Goal: Communication & Community: Ask a question

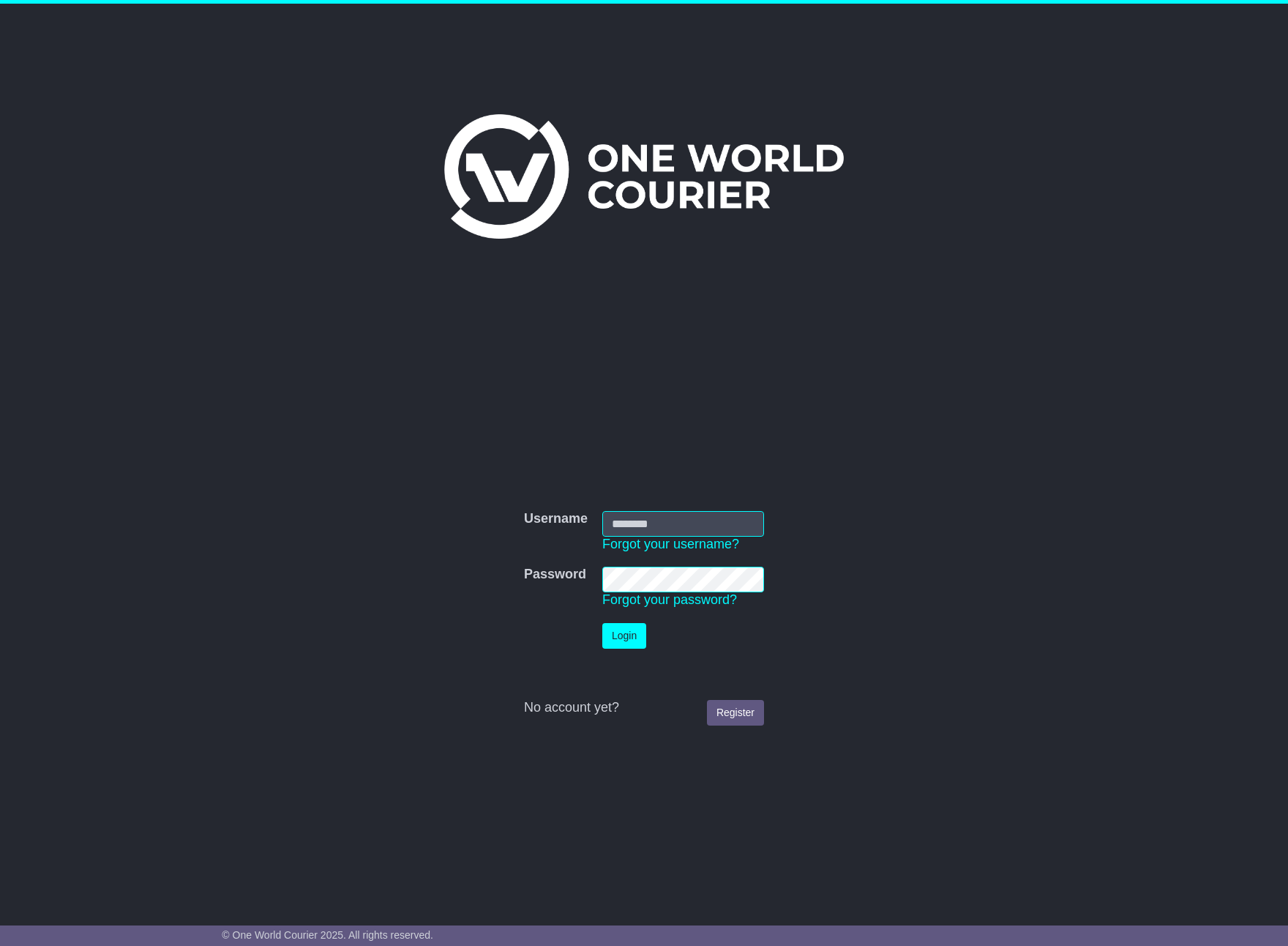
click at [653, 515] on input "Username" at bounding box center [683, 523] width 162 height 26
type input "**********"
click at [602, 623] on button "Login" at bounding box center [624, 635] width 44 height 26
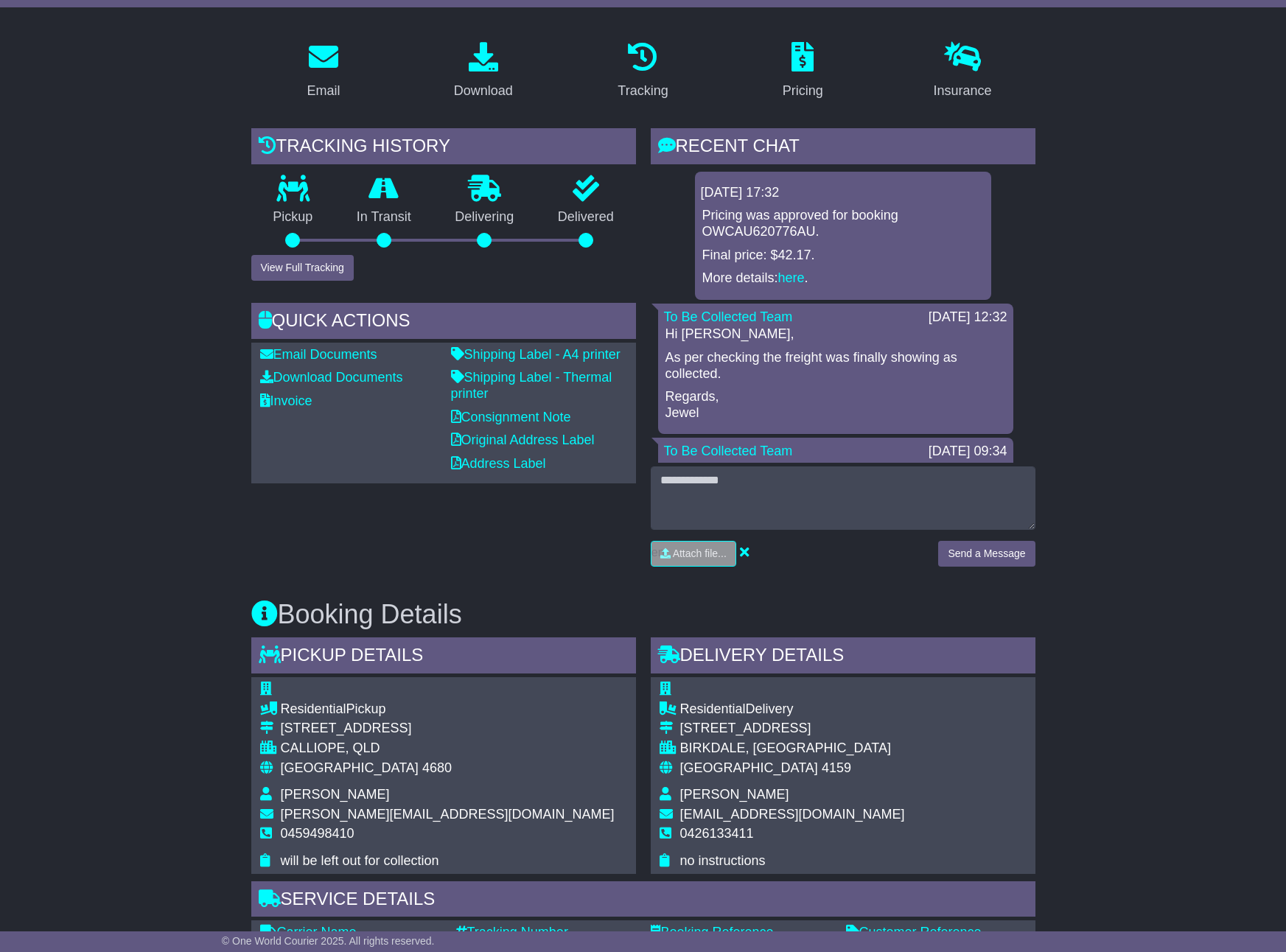
scroll to position [73, 0]
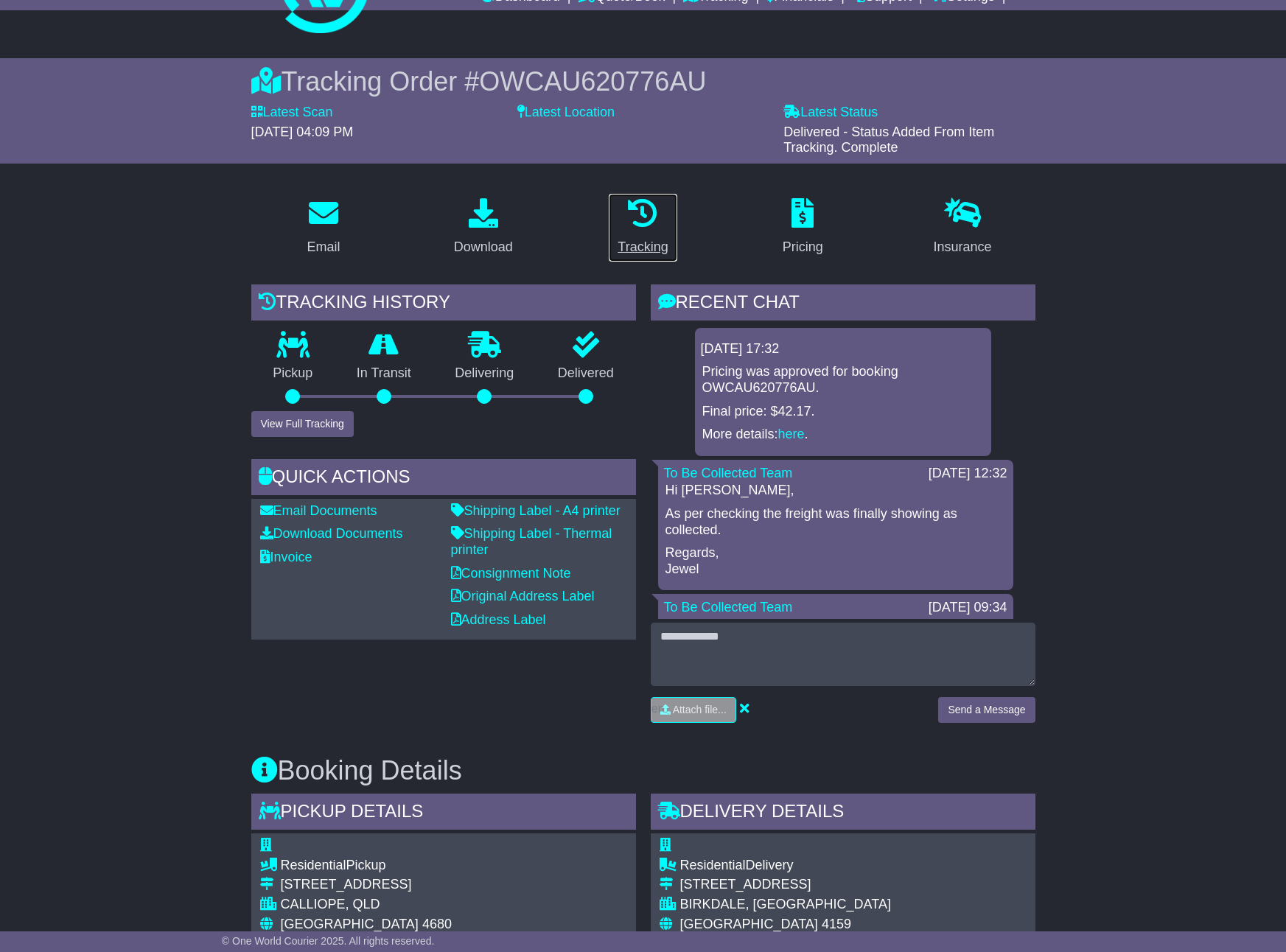
click at [632, 231] on link "Tracking" at bounding box center [642, 227] width 69 height 69
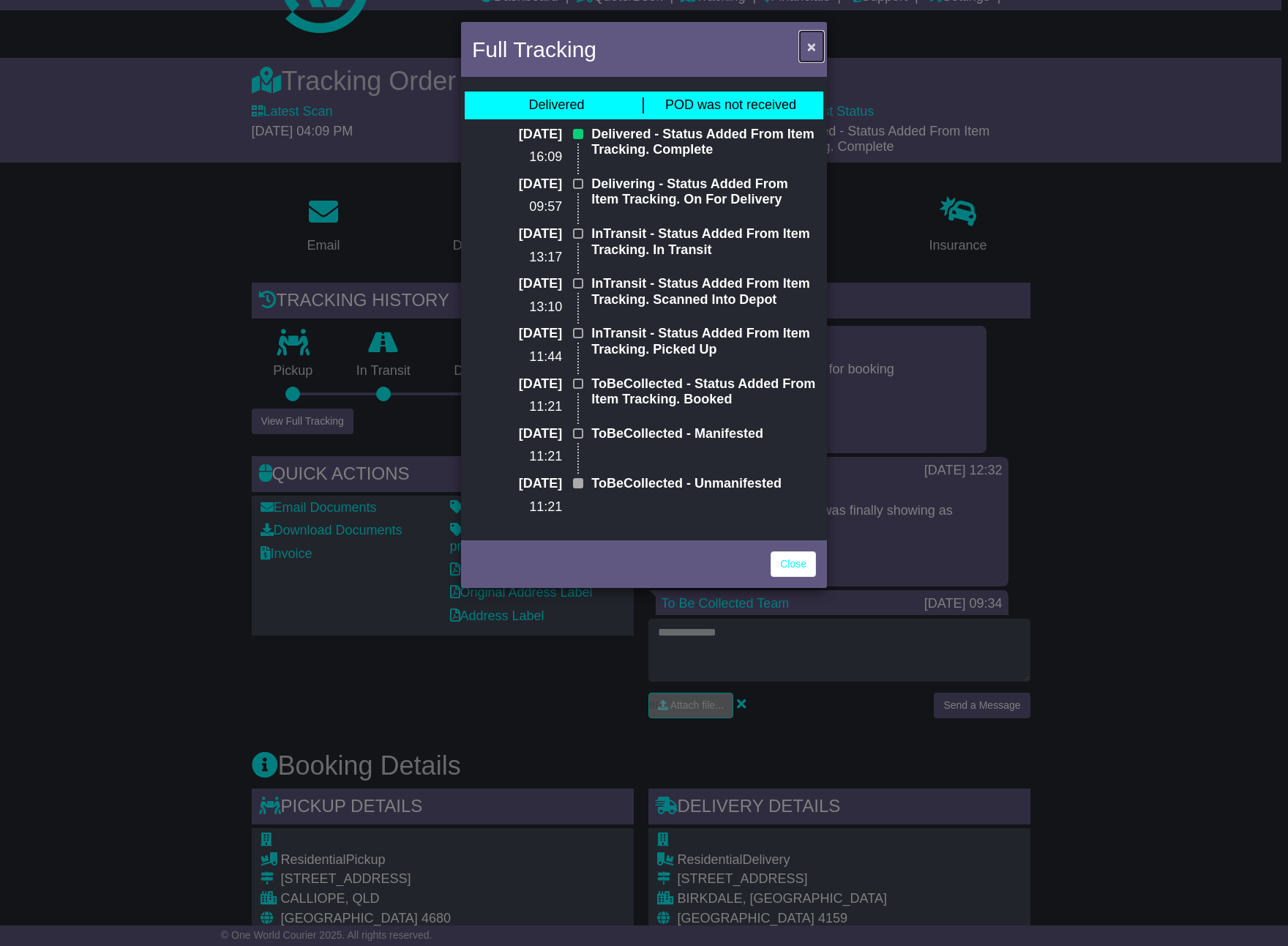
click at [804, 45] on button "×" at bounding box center [812, 46] width 24 height 30
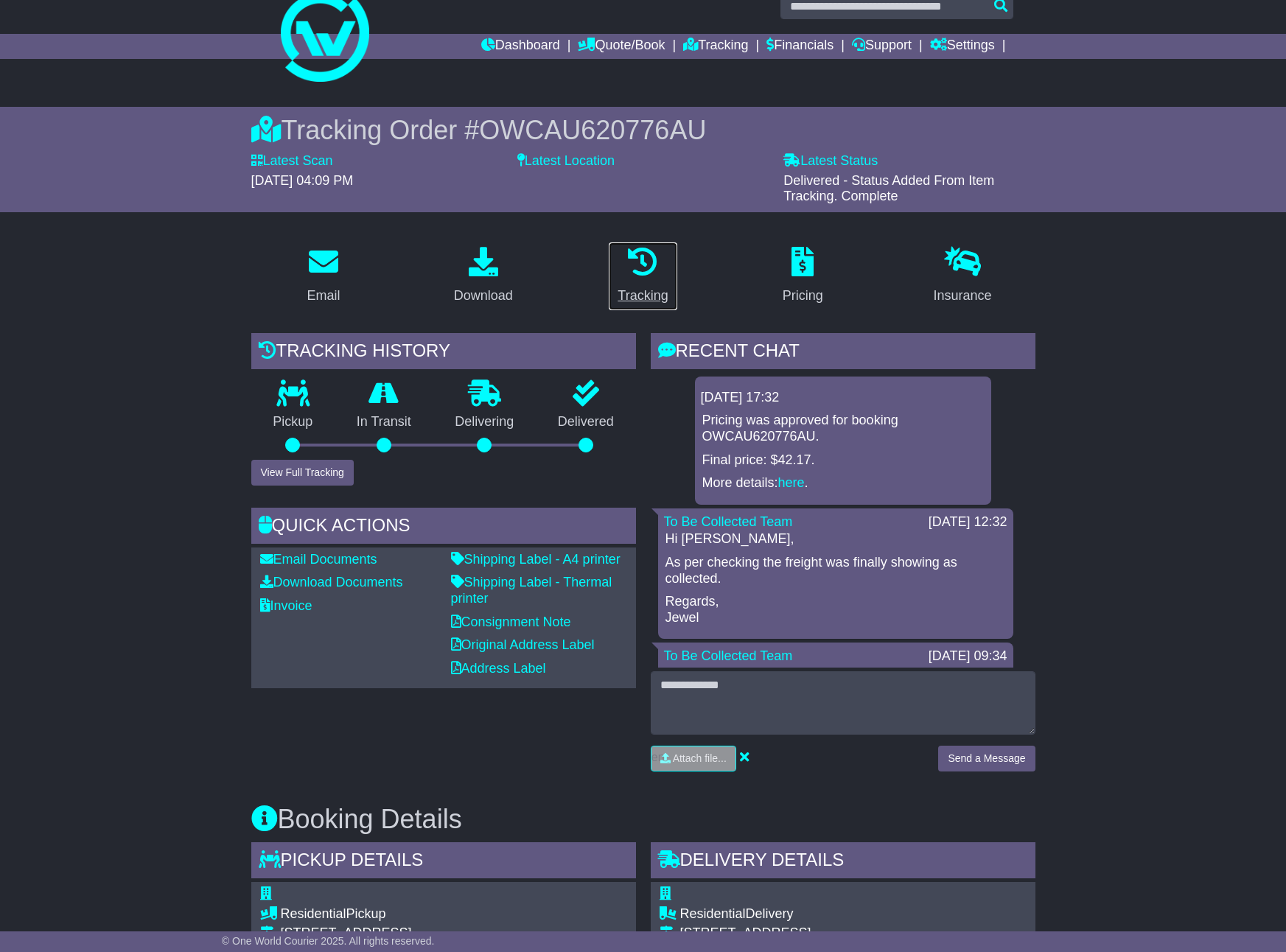
scroll to position [0, 0]
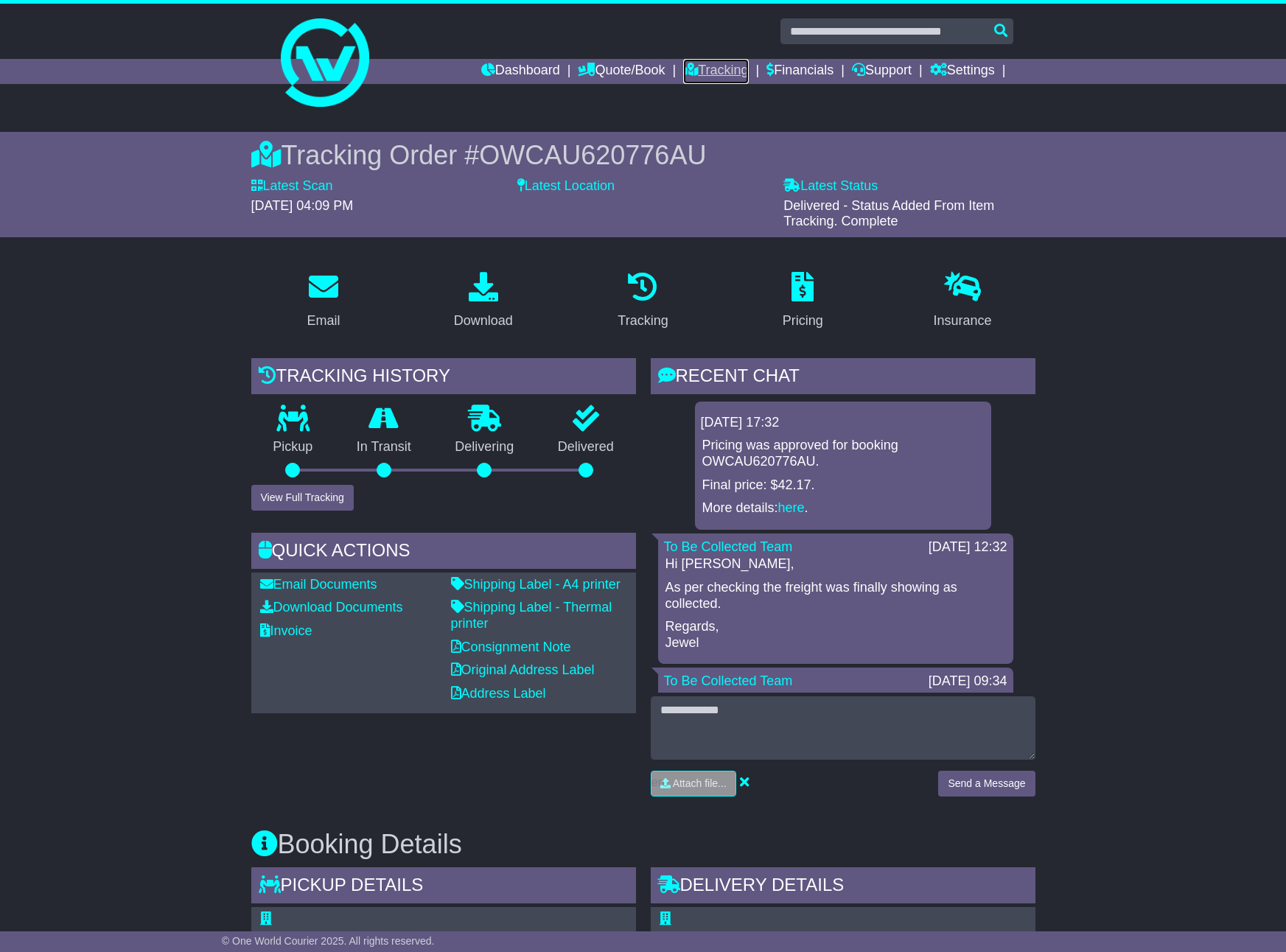
click at [733, 65] on link "Tracking" at bounding box center [715, 72] width 64 height 25
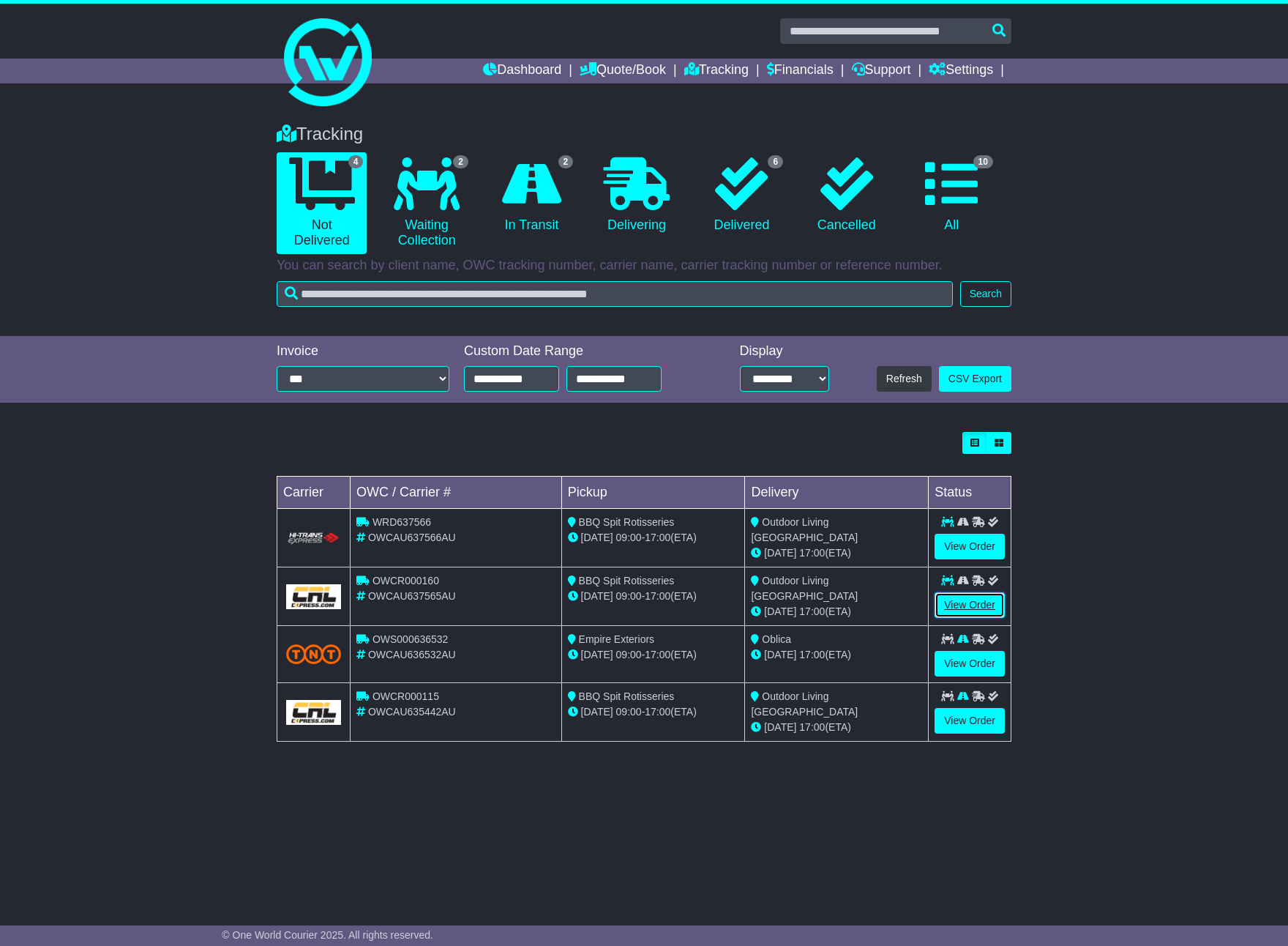
click at [971, 604] on link "View Order" at bounding box center [969, 604] width 70 height 26
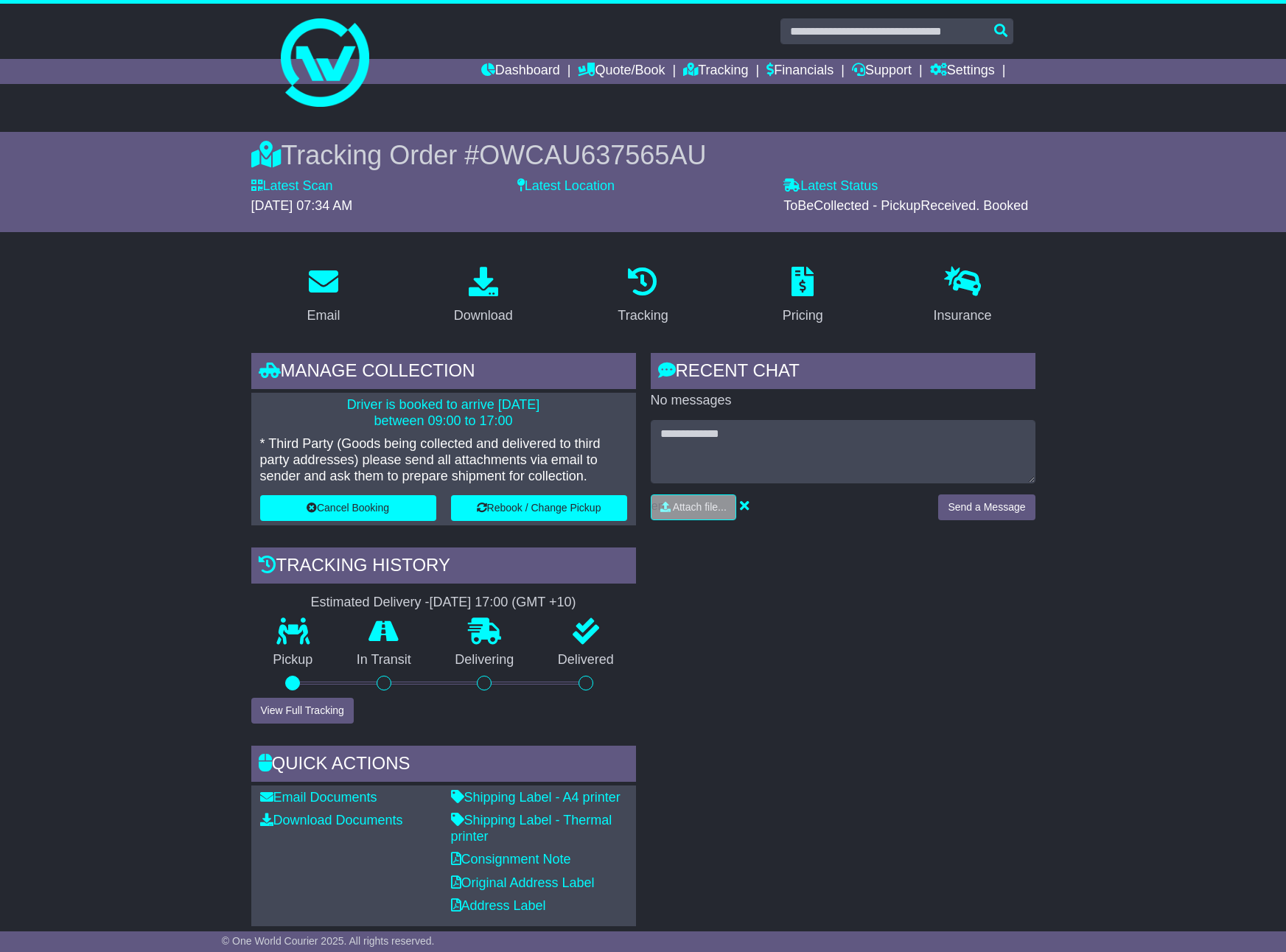
click at [544, 70] on li "Dashboard" at bounding box center [529, 72] width 97 height 25
click at [514, 73] on link "Dashboard" at bounding box center [520, 72] width 79 height 25
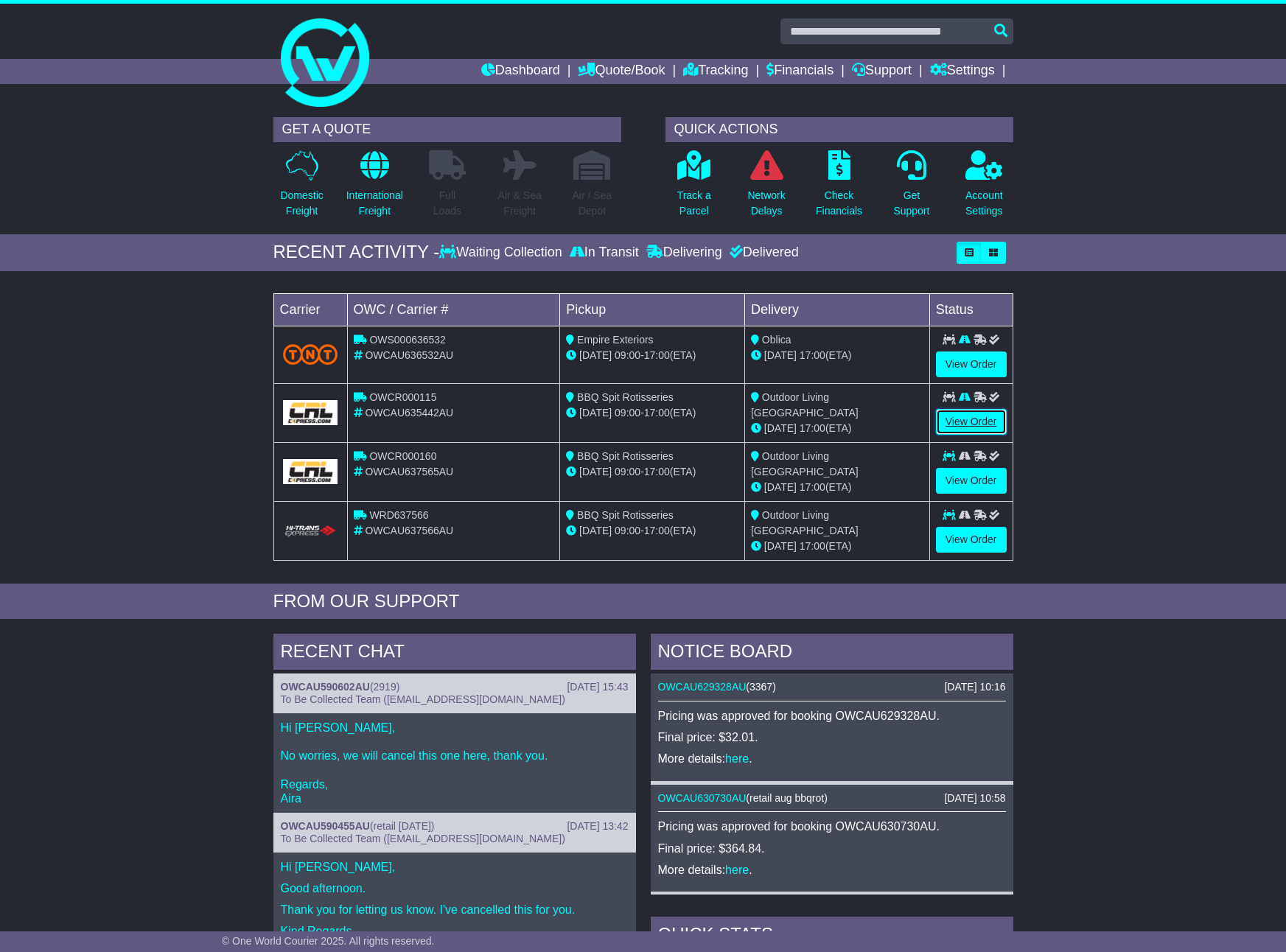
click at [961, 416] on link "View Order" at bounding box center [971, 422] width 70 height 26
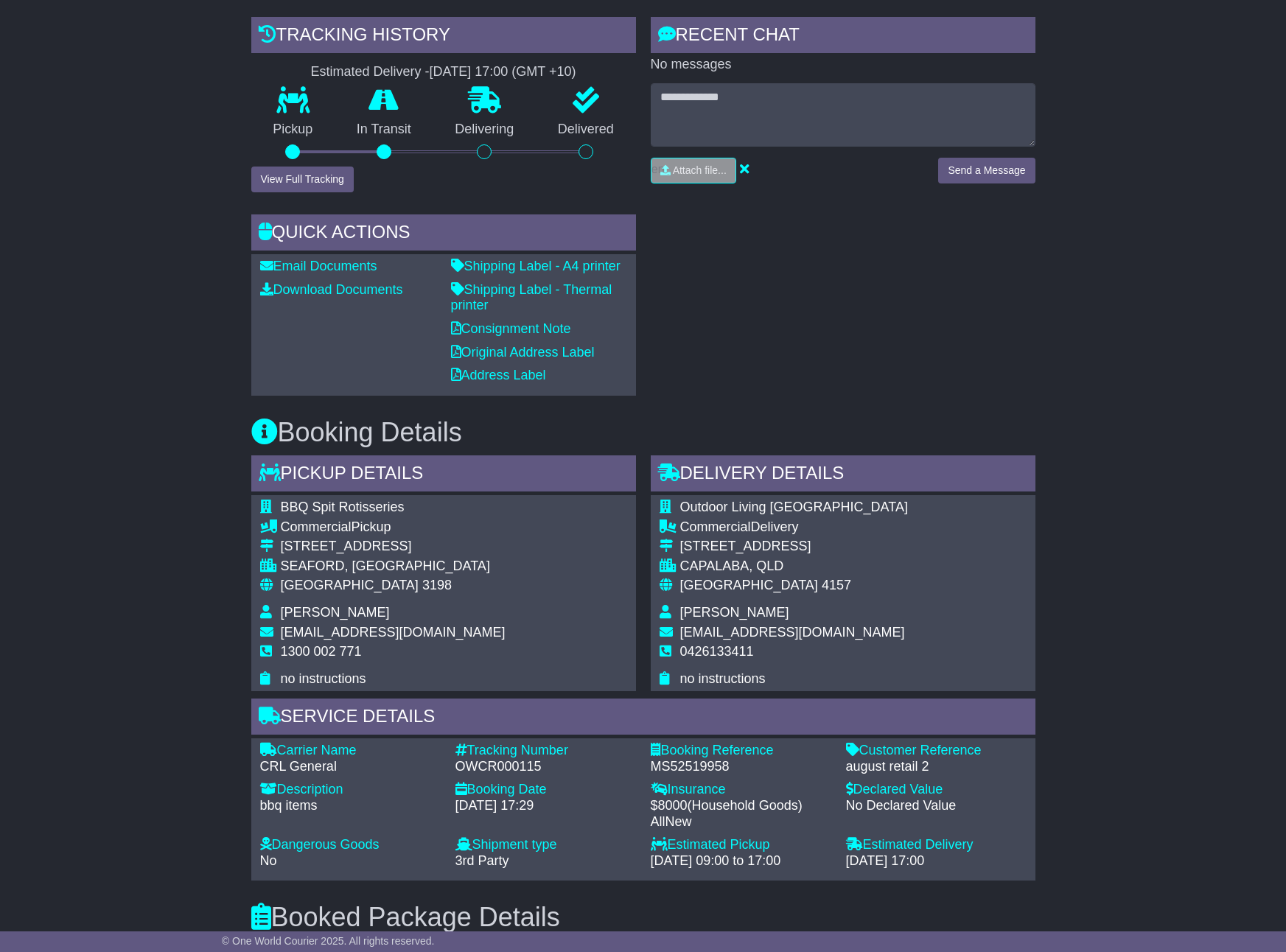
scroll to position [221, 0]
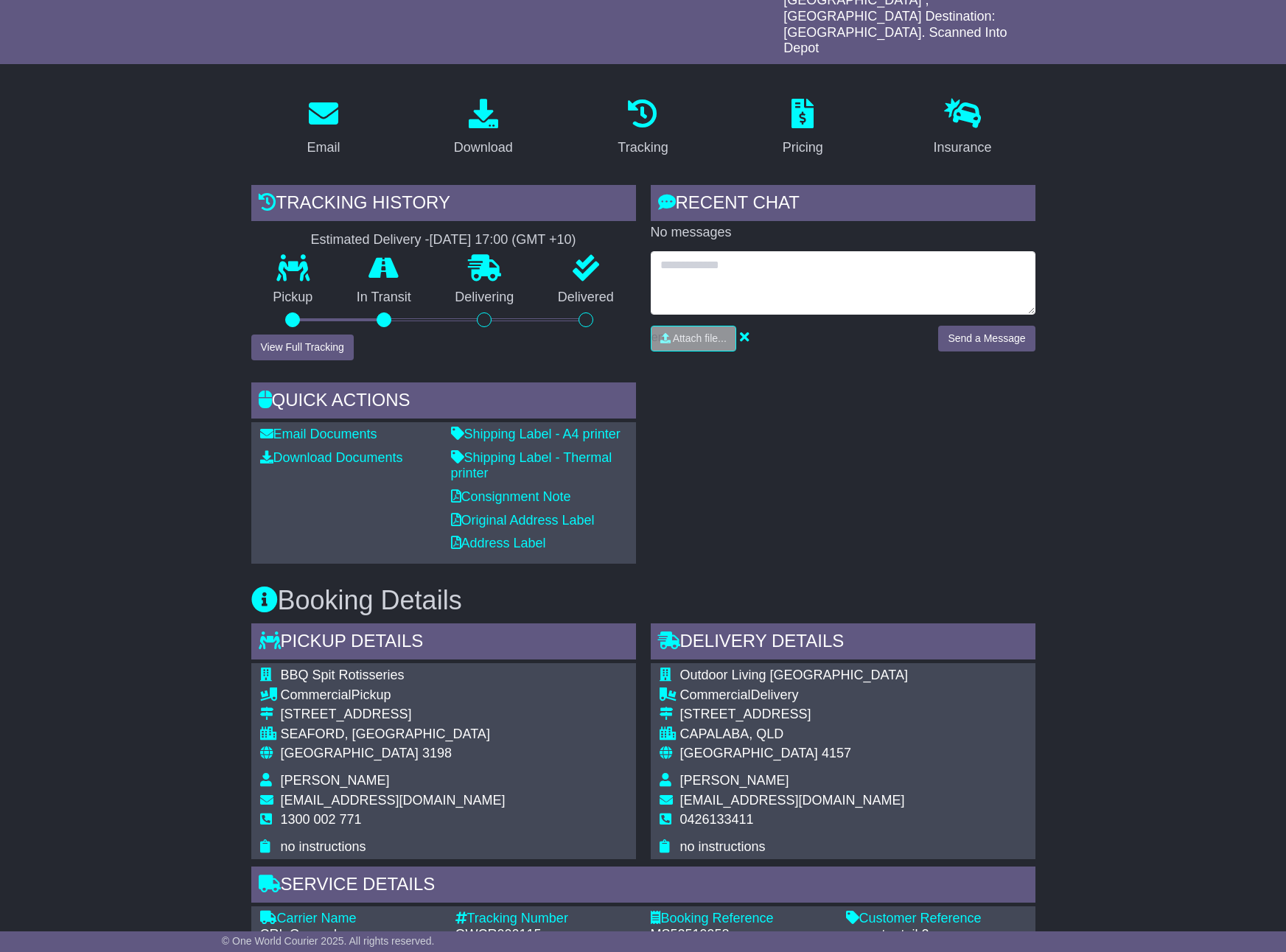
click at [737, 251] on textarea at bounding box center [843, 283] width 385 height 64
drag, startPoint x: 737, startPoint y: 246, endPoint x: 955, endPoint y: 226, distance: 218.9
click at [955, 251] on textarea at bounding box center [843, 283] width 385 height 64
type textarea "**********"
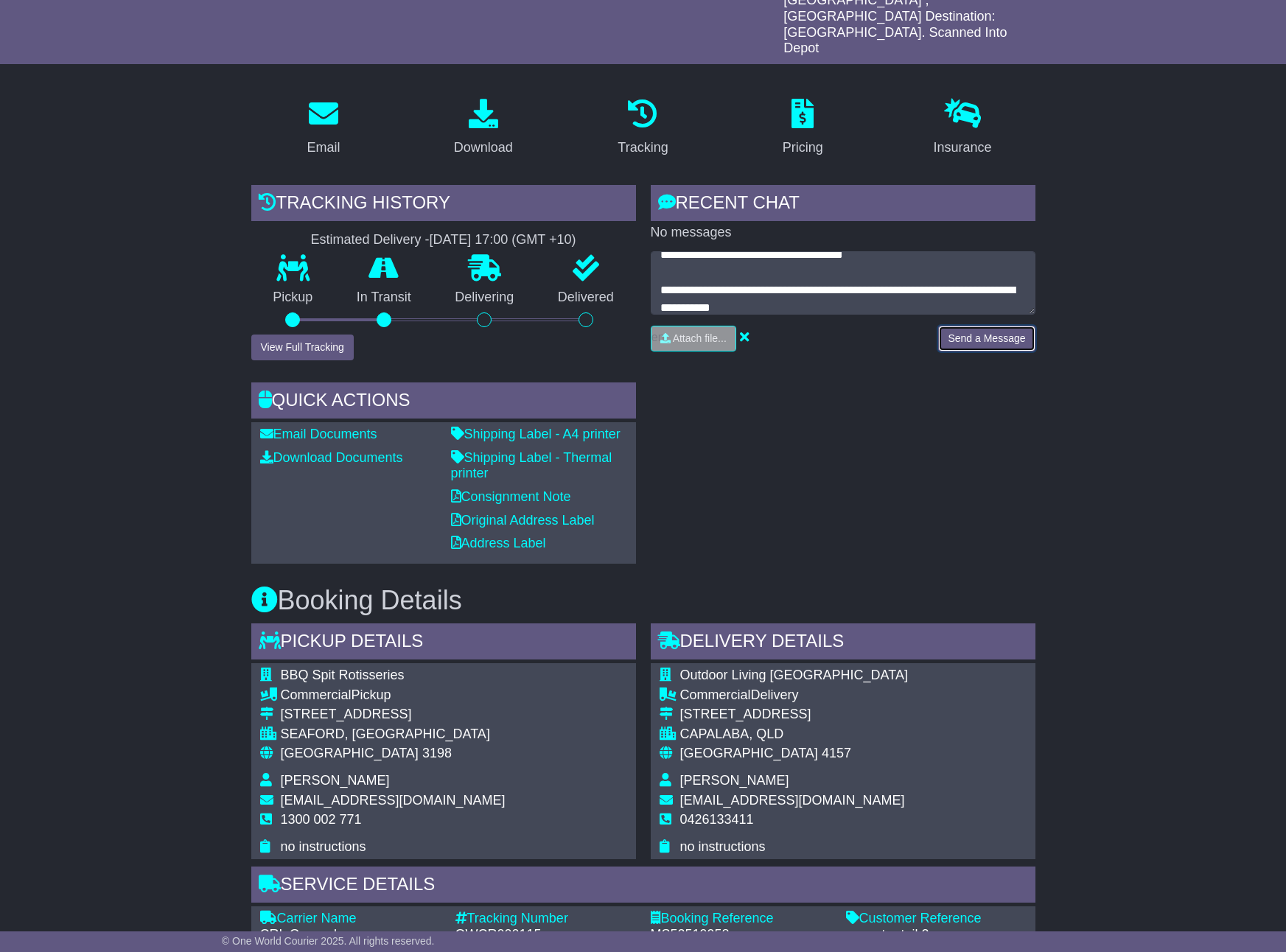
click at [979, 325] on button "Send a Message" at bounding box center [987, 338] width 96 height 26
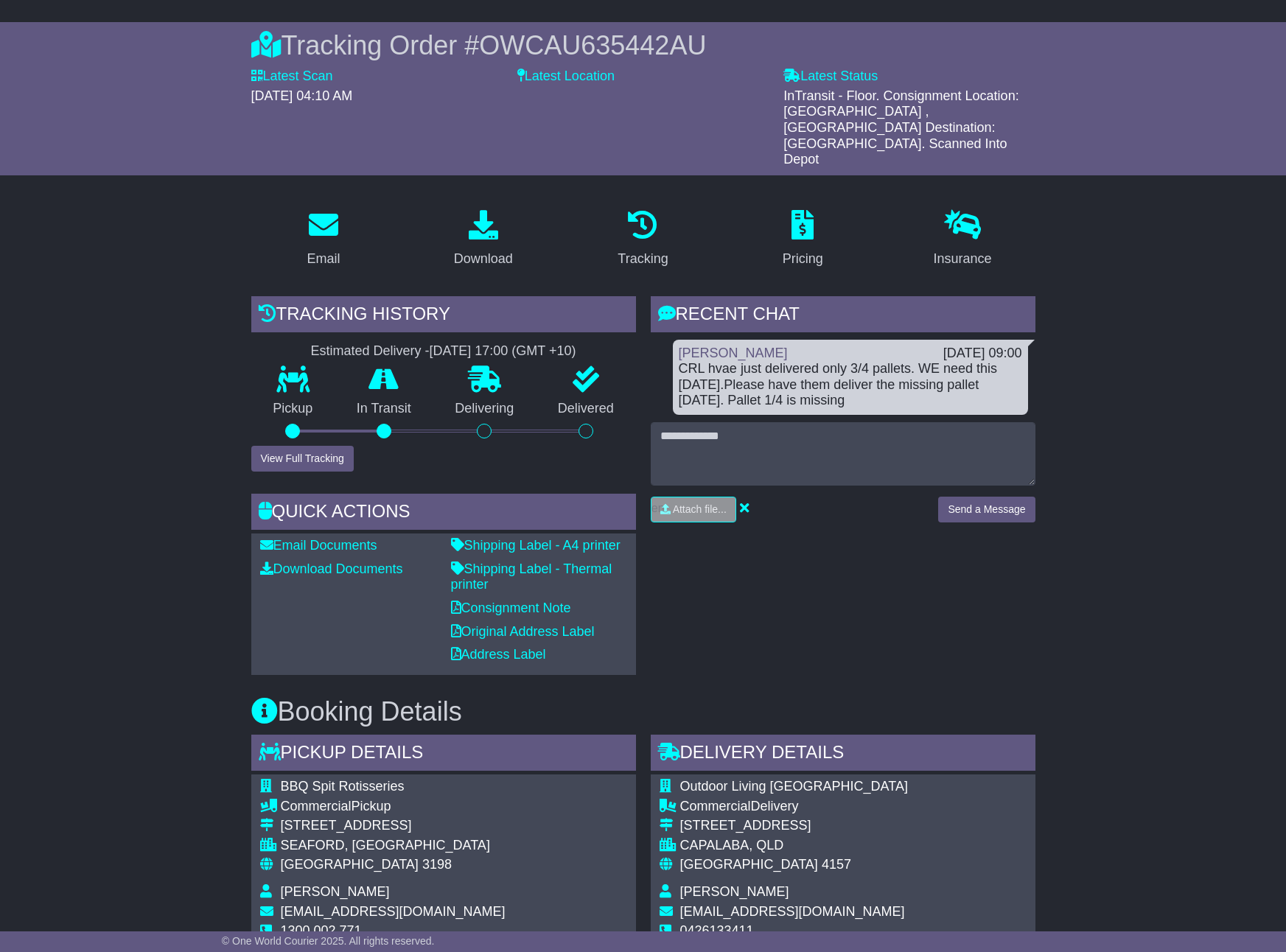
scroll to position [109, 0]
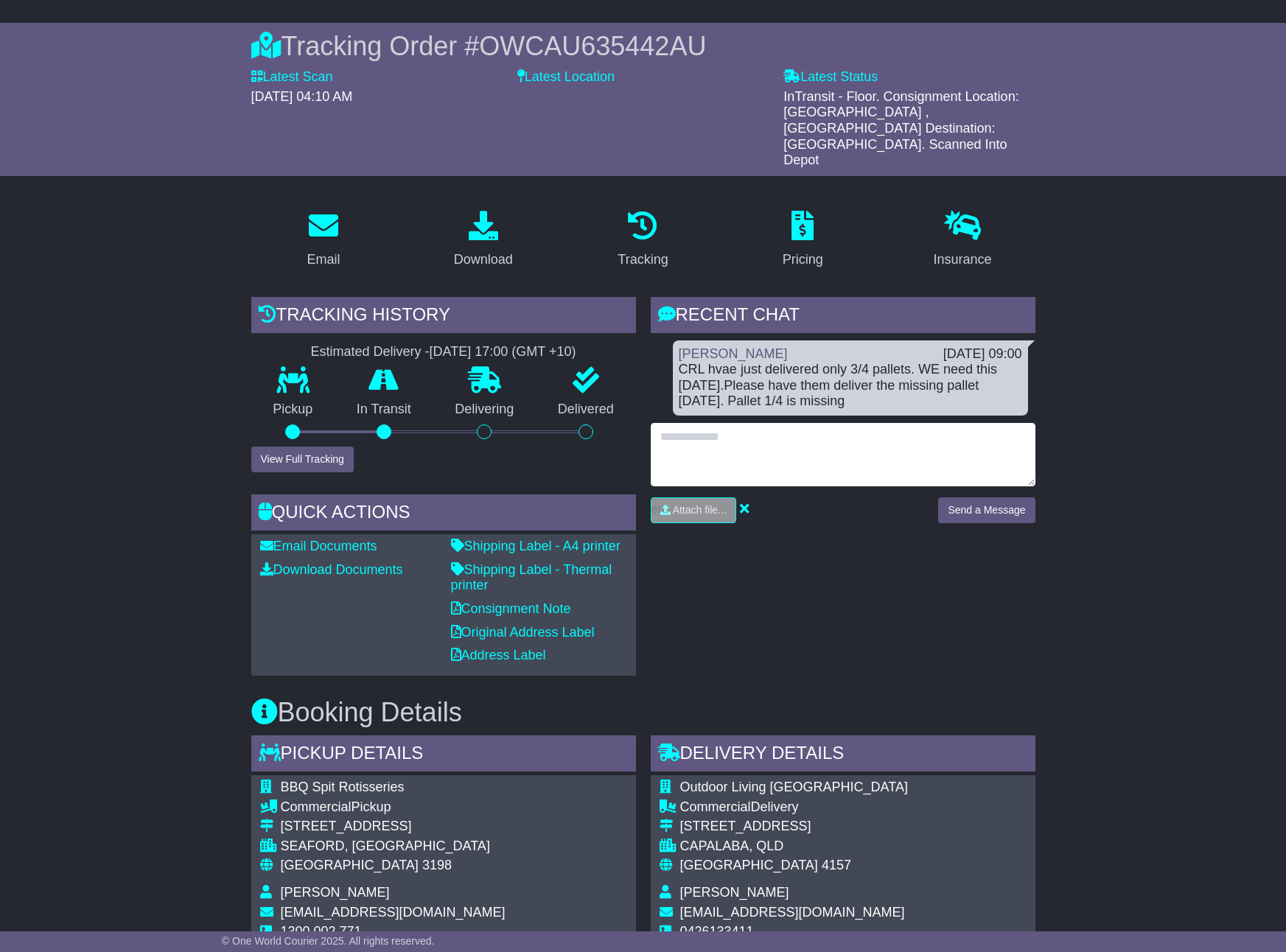
click at [760, 423] on textarea at bounding box center [843, 455] width 385 height 64
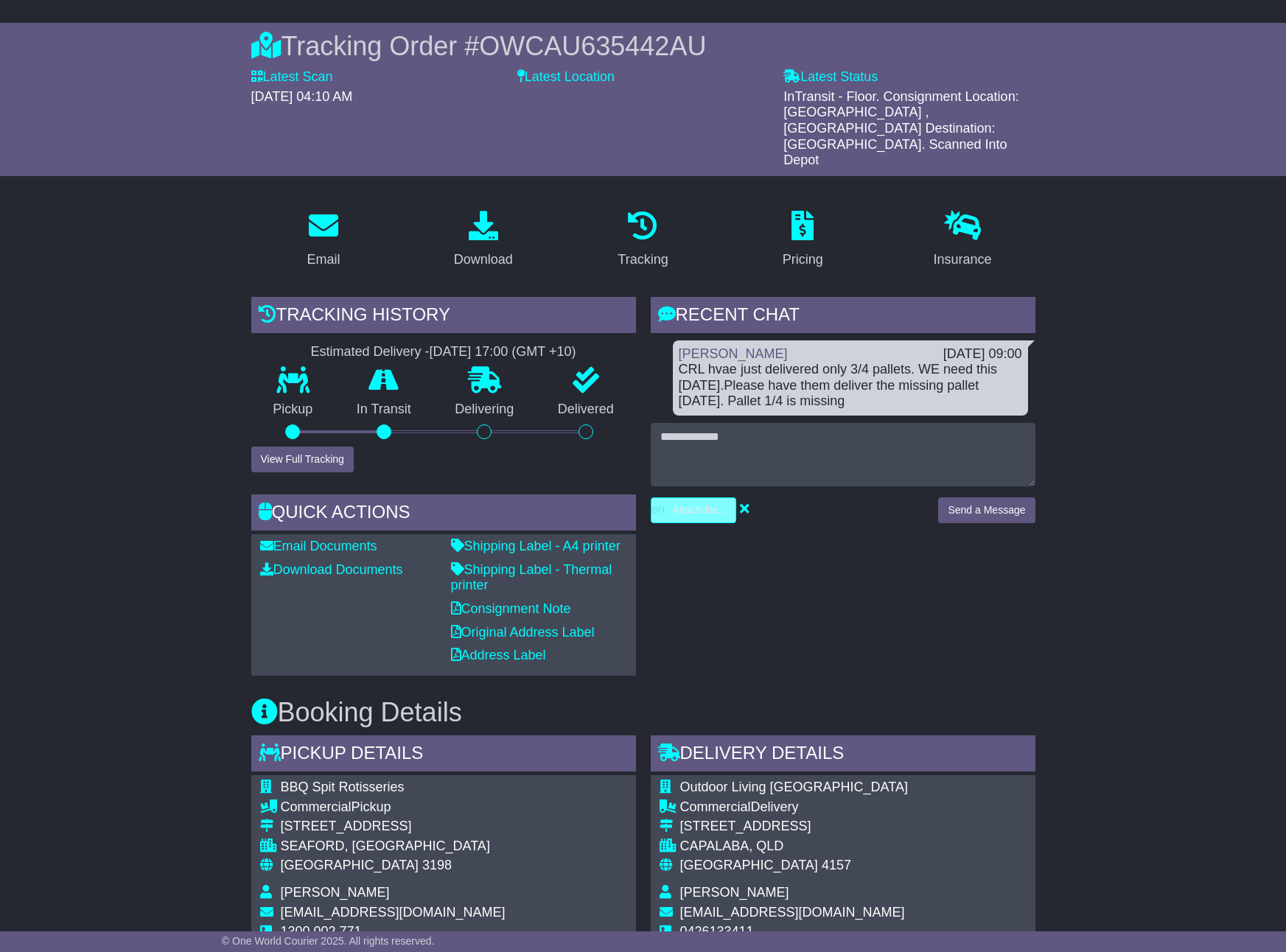
click at [697, 498] on input "file" at bounding box center [623, 510] width 223 height 24
type input "**********"
click at [980, 497] on button "Send a Message" at bounding box center [987, 510] width 96 height 26
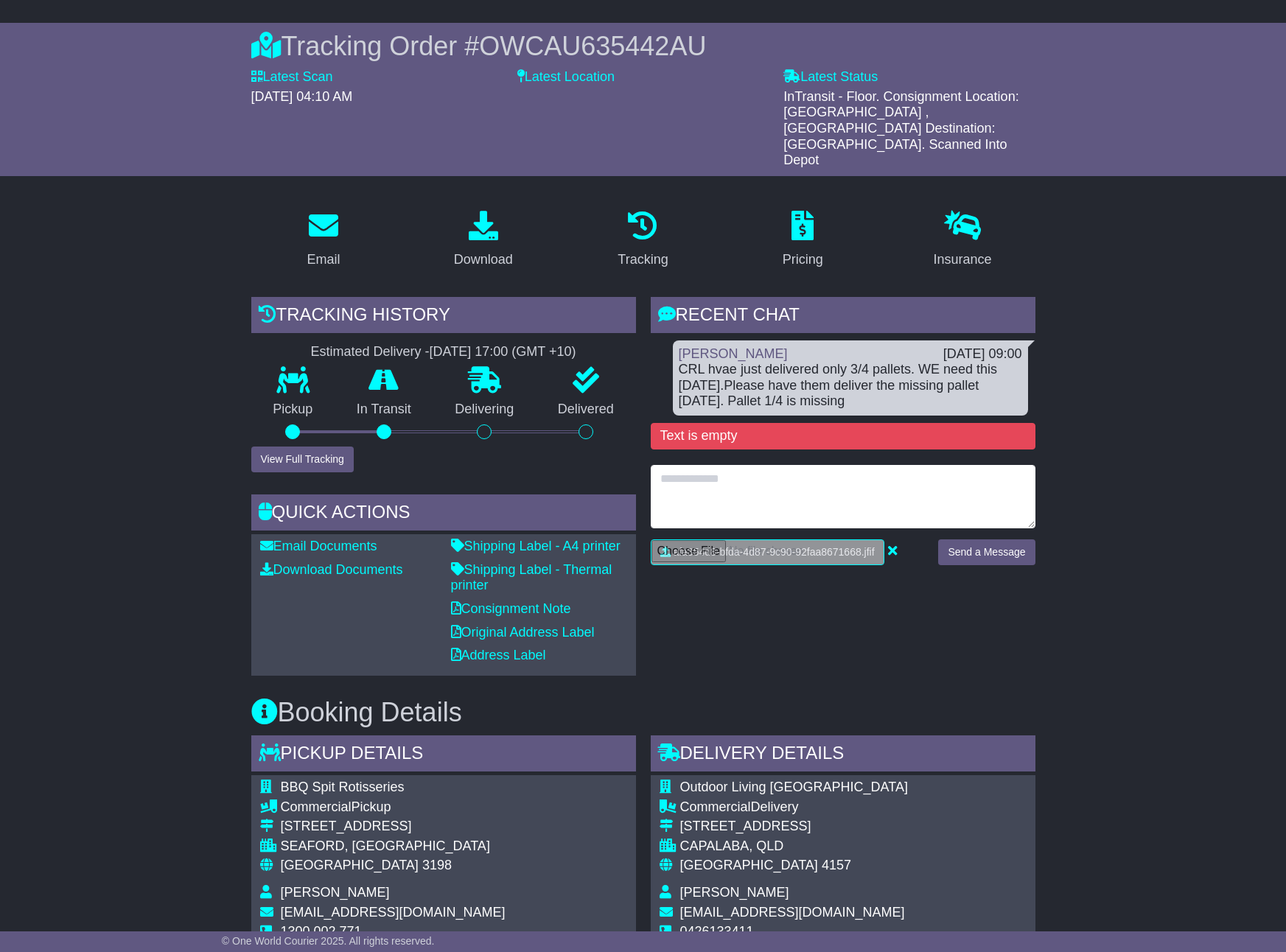
click at [749, 465] on textarea at bounding box center [843, 496] width 385 height 64
click at [769, 465] on textarea "**********" at bounding box center [843, 496] width 385 height 64
click at [769, 465] on textarea "**********" at bounding box center [843, 496] width 385 height 64
type textarea "**********"
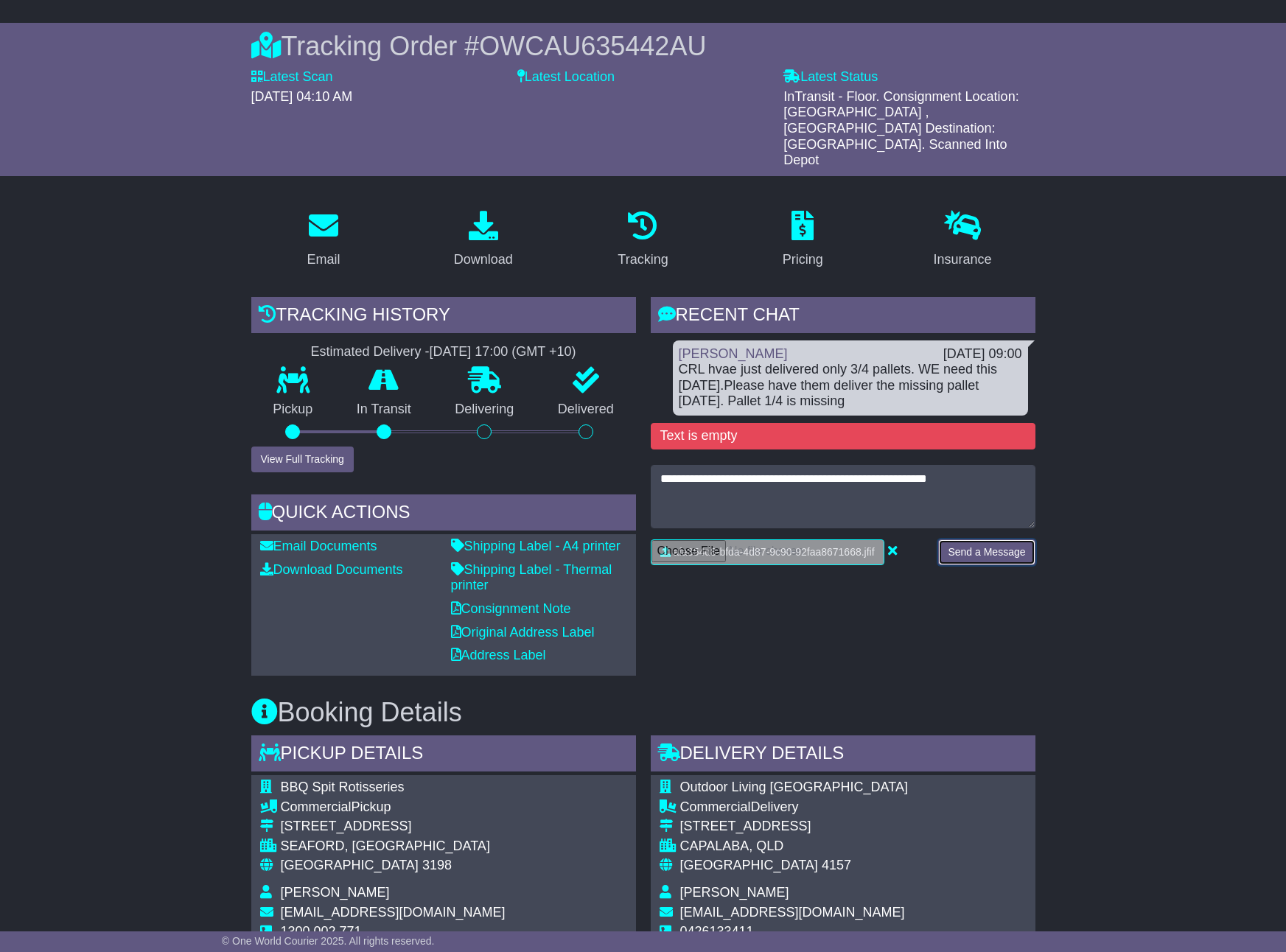
click at [958, 539] on button "Send a Message" at bounding box center [987, 552] width 96 height 26
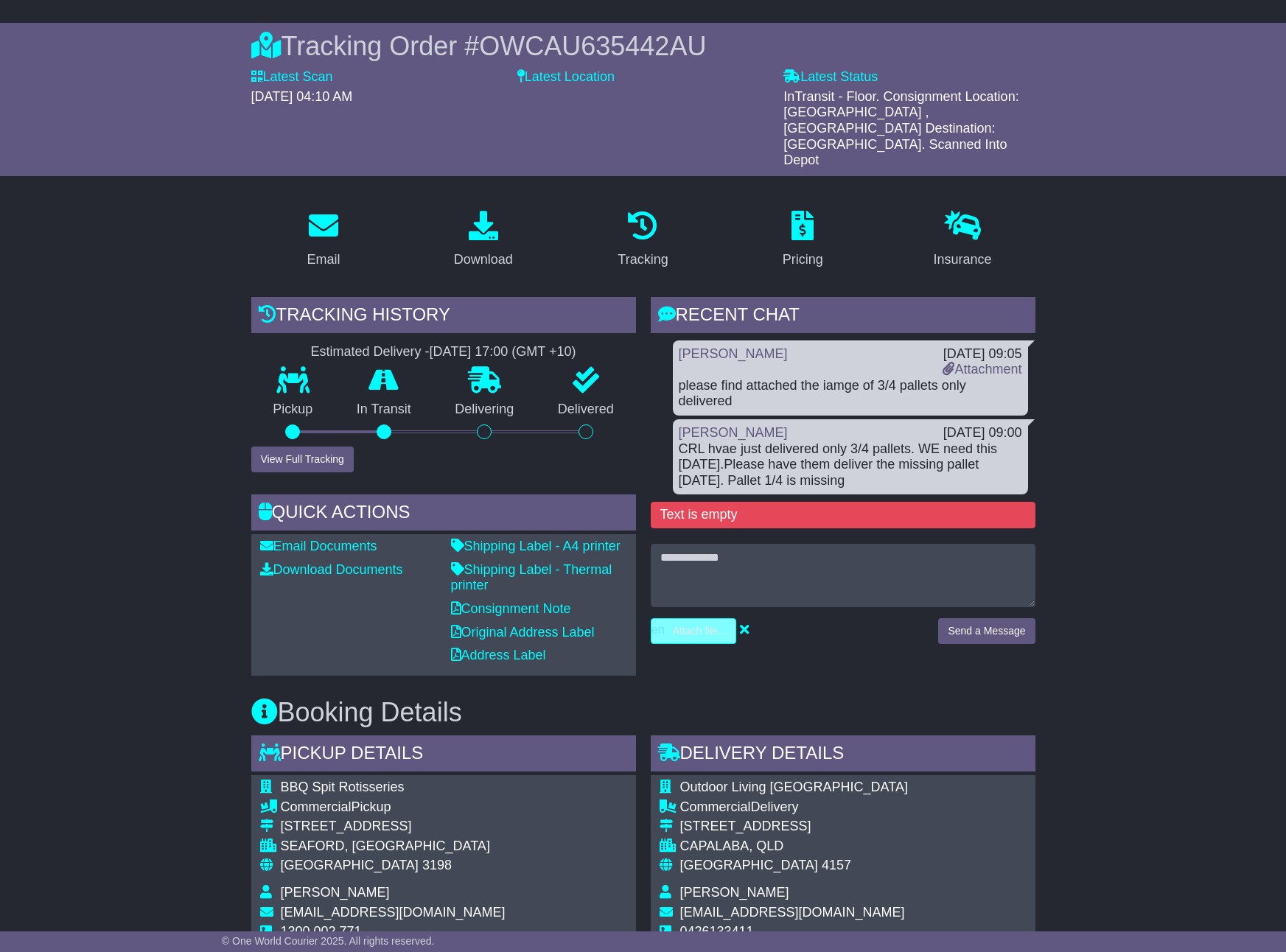
click at [702, 619] on input "file" at bounding box center [623, 630] width 223 height 24
type input "**********"
click at [972, 618] on button "Send a Message" at bounding box center [987, 630] width 96 height 26
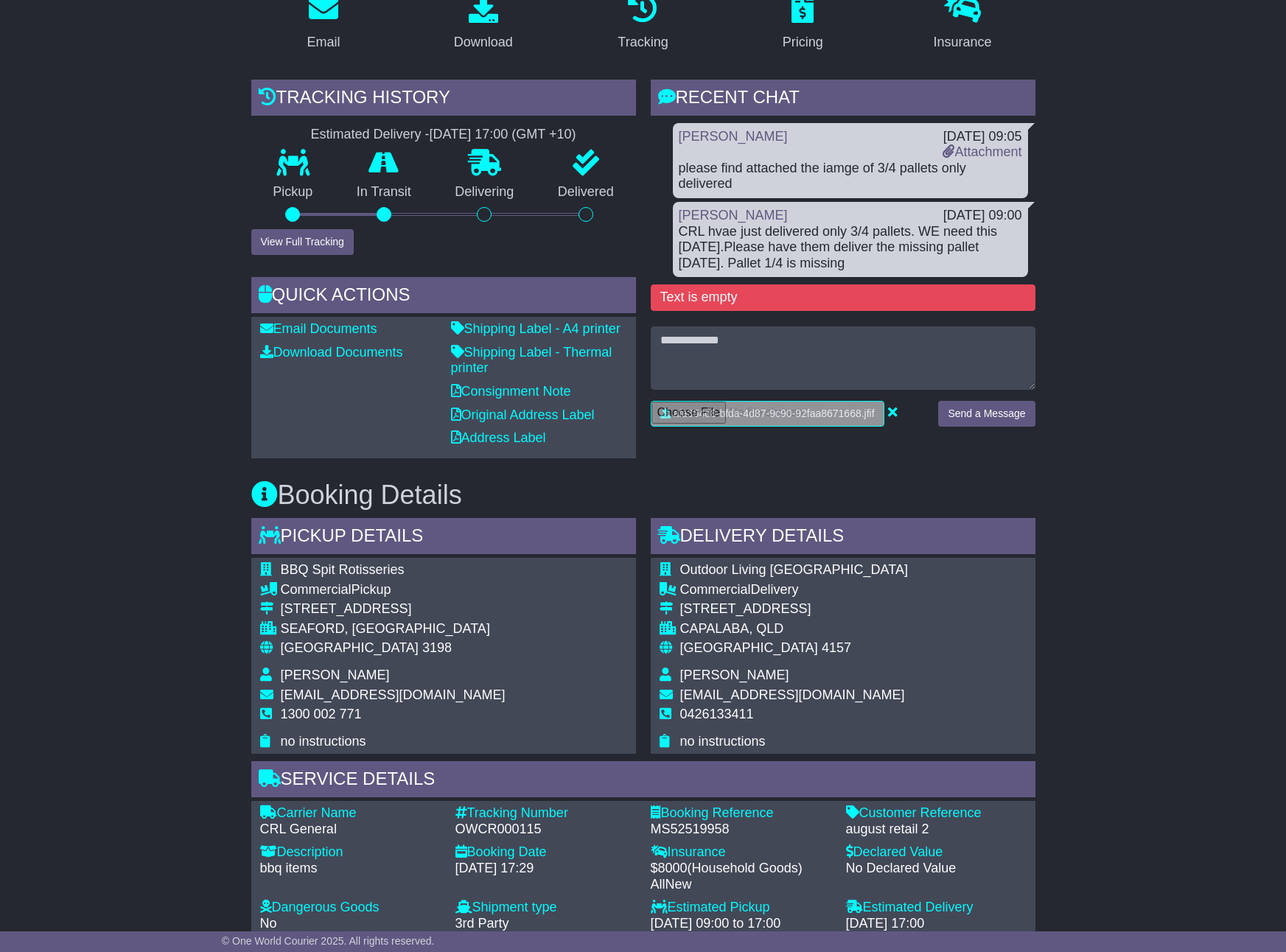
scroll to position [330, 0]
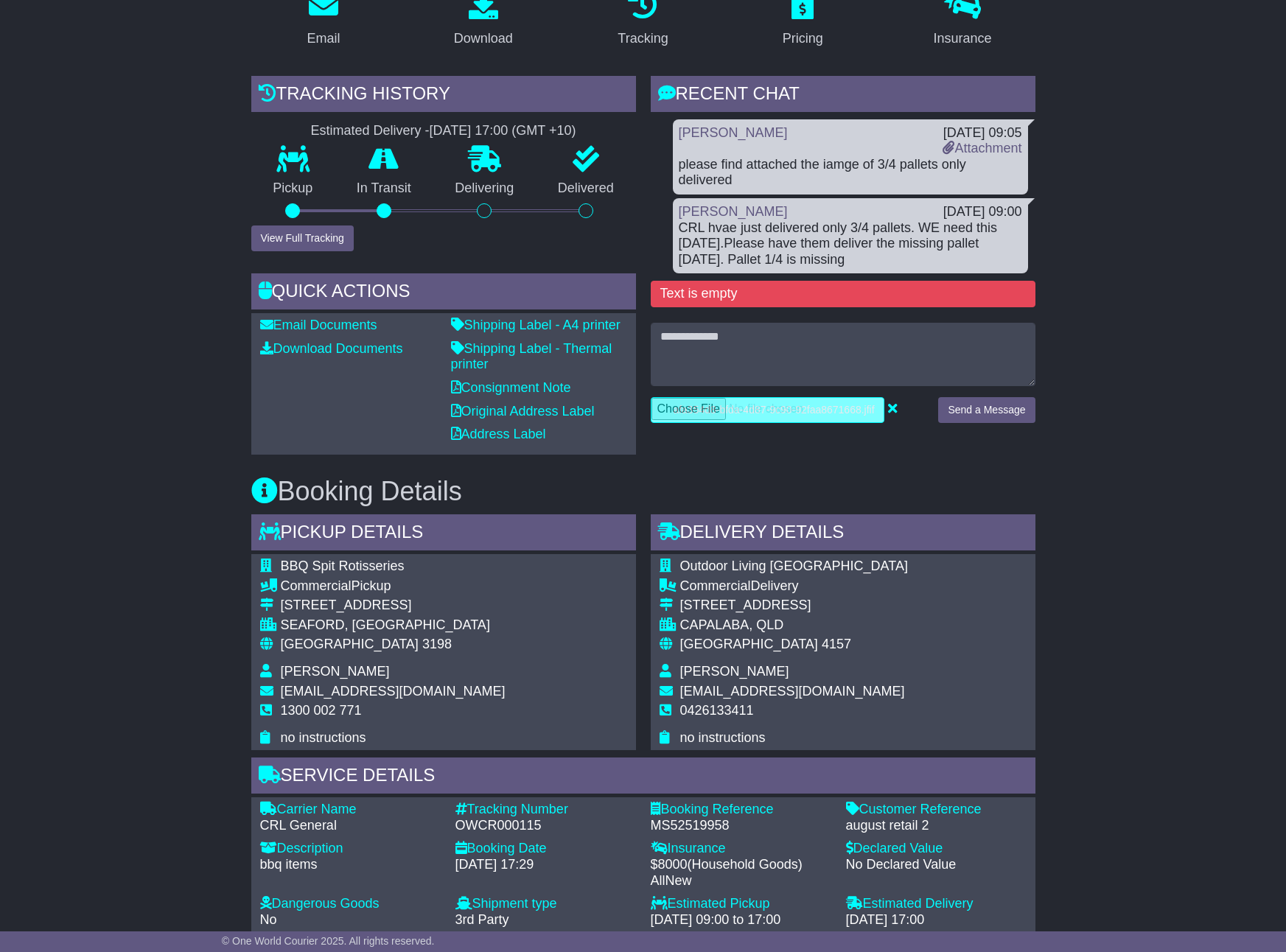
click at [758, 398] on input "file" at bounding box center [767, 410] width 232 height 24
click at [993, 397] on button "Send a Message" at bounding box center [987, 410] width 96 height 26
click at [974, 397] on button "Send a Message" at bounding box center [987, 410] width 96 height 26
click at [974, 397] on button "Send a Message" at bounding box center [981, 410] width 107 height 26
click at [971, 397] on button "Send a Message" at bounding box center [987, 410] width 96 height 26
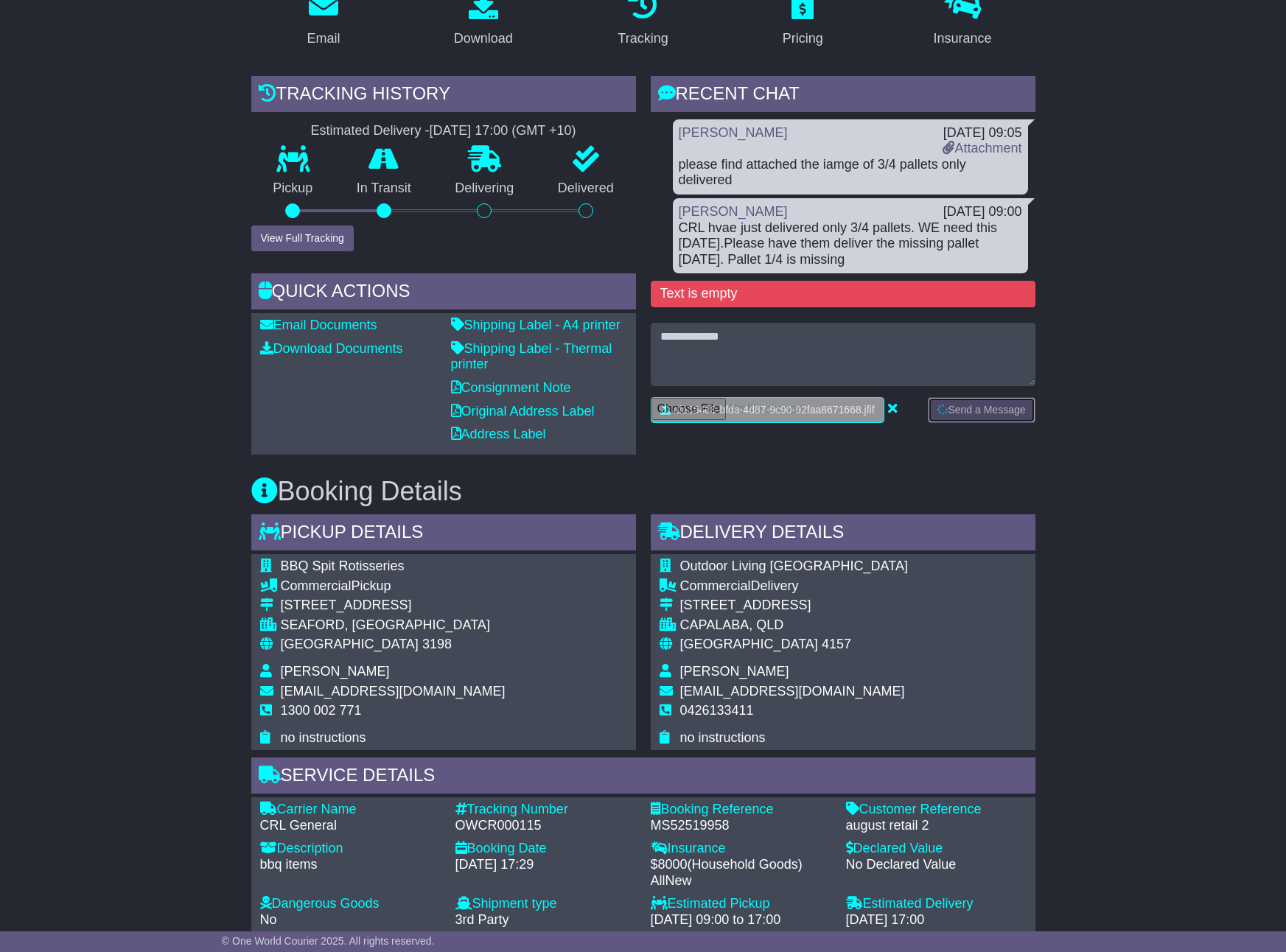
click at [961, 397] on button "Send a Message" at bounding box center [981, 410] width 107 height 26
click at [960, 397] on button "Send a Message" at bounding box center [987, 410] width 96 height 26
click at [952, 397] on button "Send a Message" at bounding box center [987, 410] width 96 height 26
click at [951, 397] on button "Send a Message" at bounding box center [981, 410] width 107 height 26
click at [952, 397] on button "Send a Message" at bounding box center [987, 410] width 96 height 26
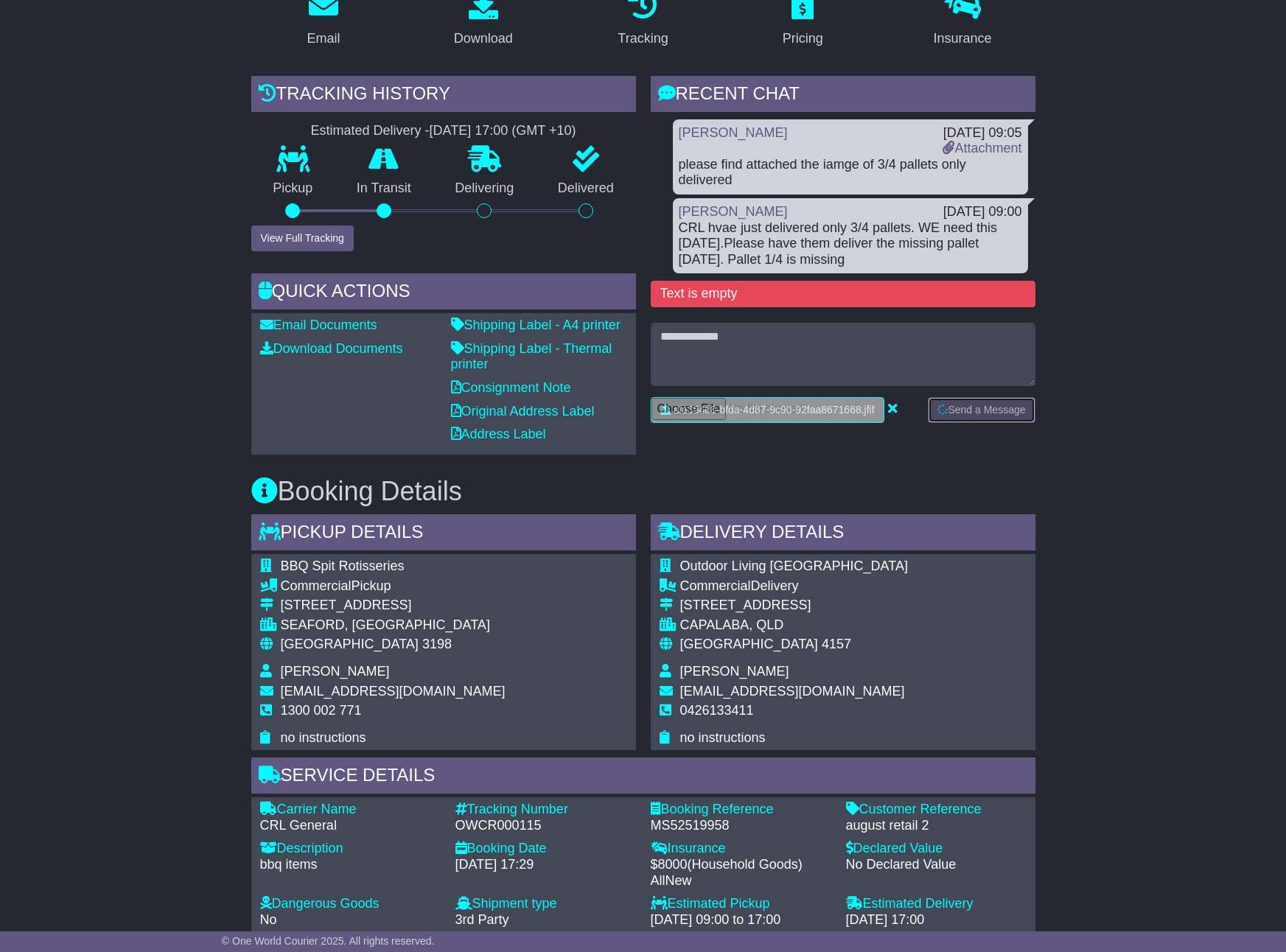
click at [953, 397] on button "Send a Message" at bounding box center [981, 410] width 107 height 26
click at [892, 402] on icon at bounding box center [892, 408] width 9 height 13
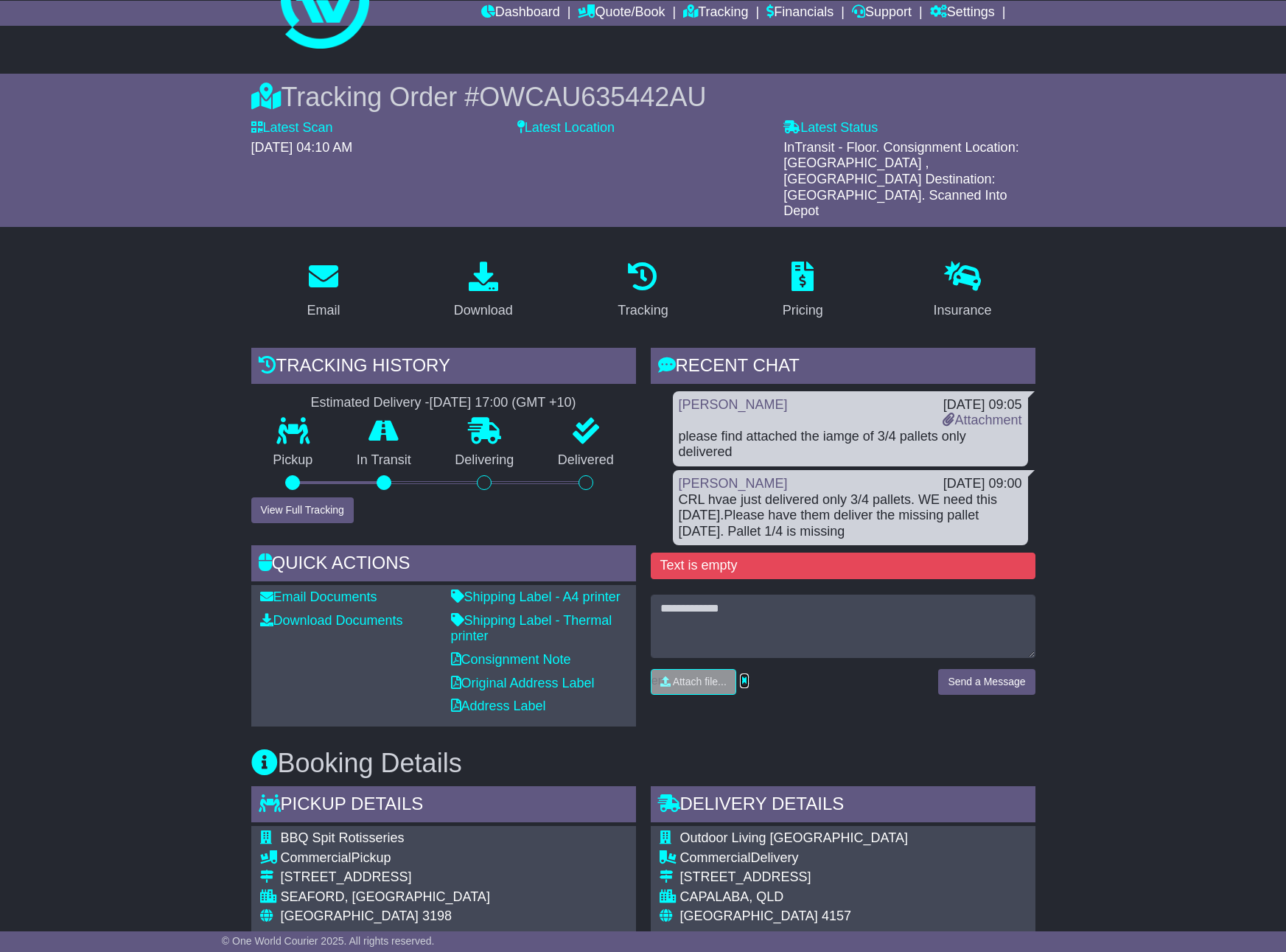
scroll to position [36, 0]
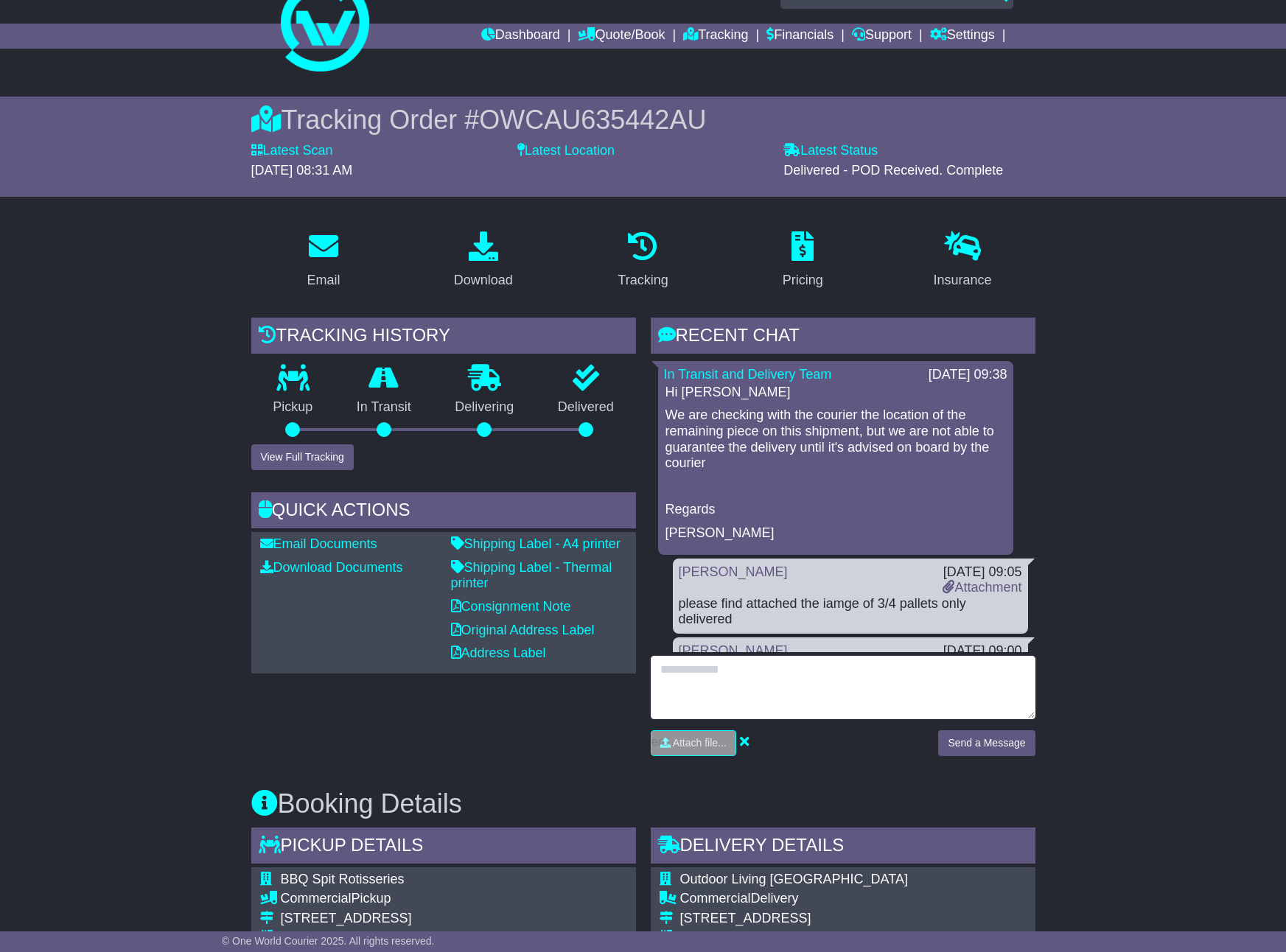
click at [796, 663] on textarea at bounding box center [843, 688] width 385 height 64
type textarea "**********"
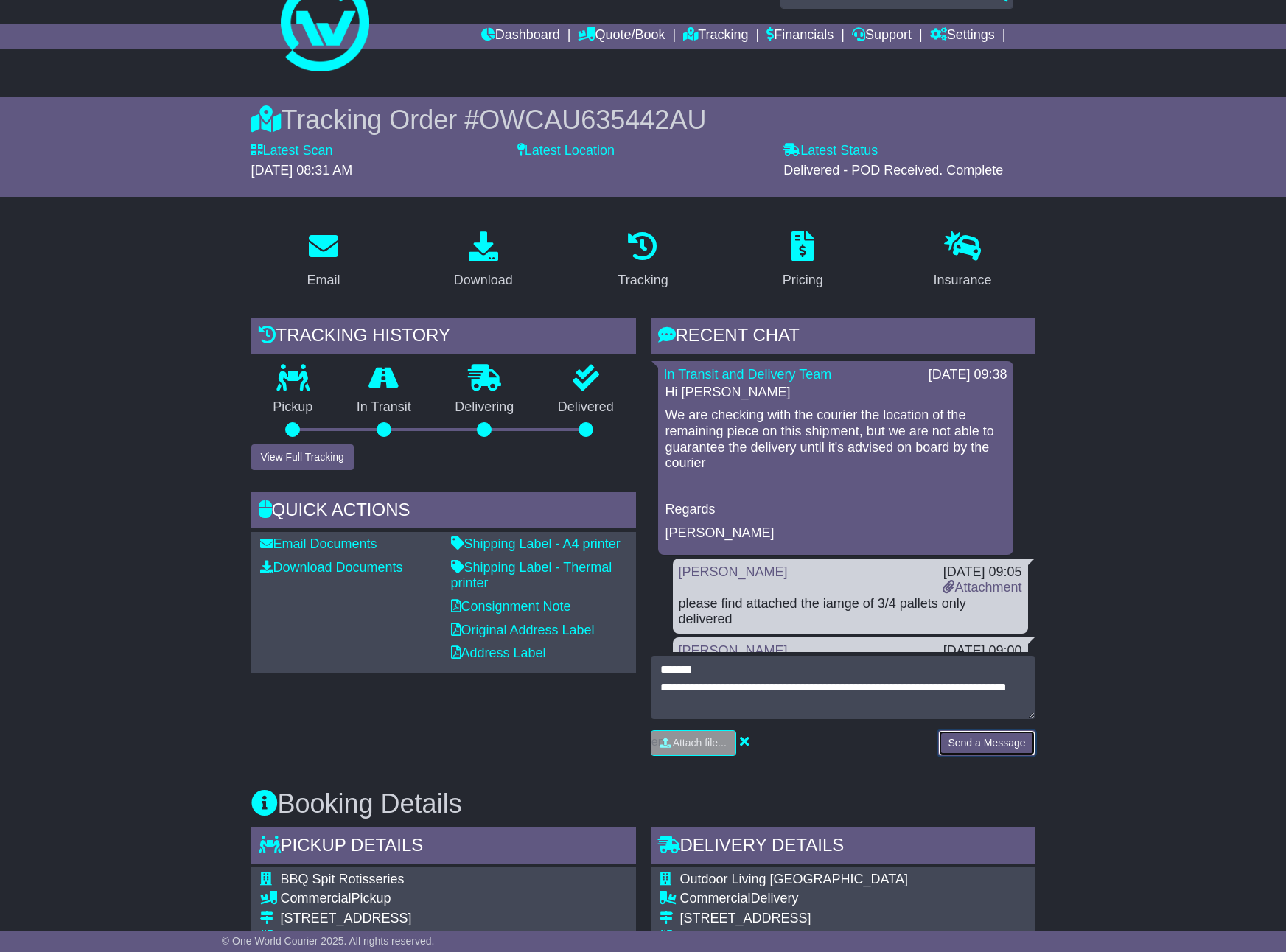
click at [992, 748] on button "Send a Message" at bounding box center [987, 742] width 96 height 26
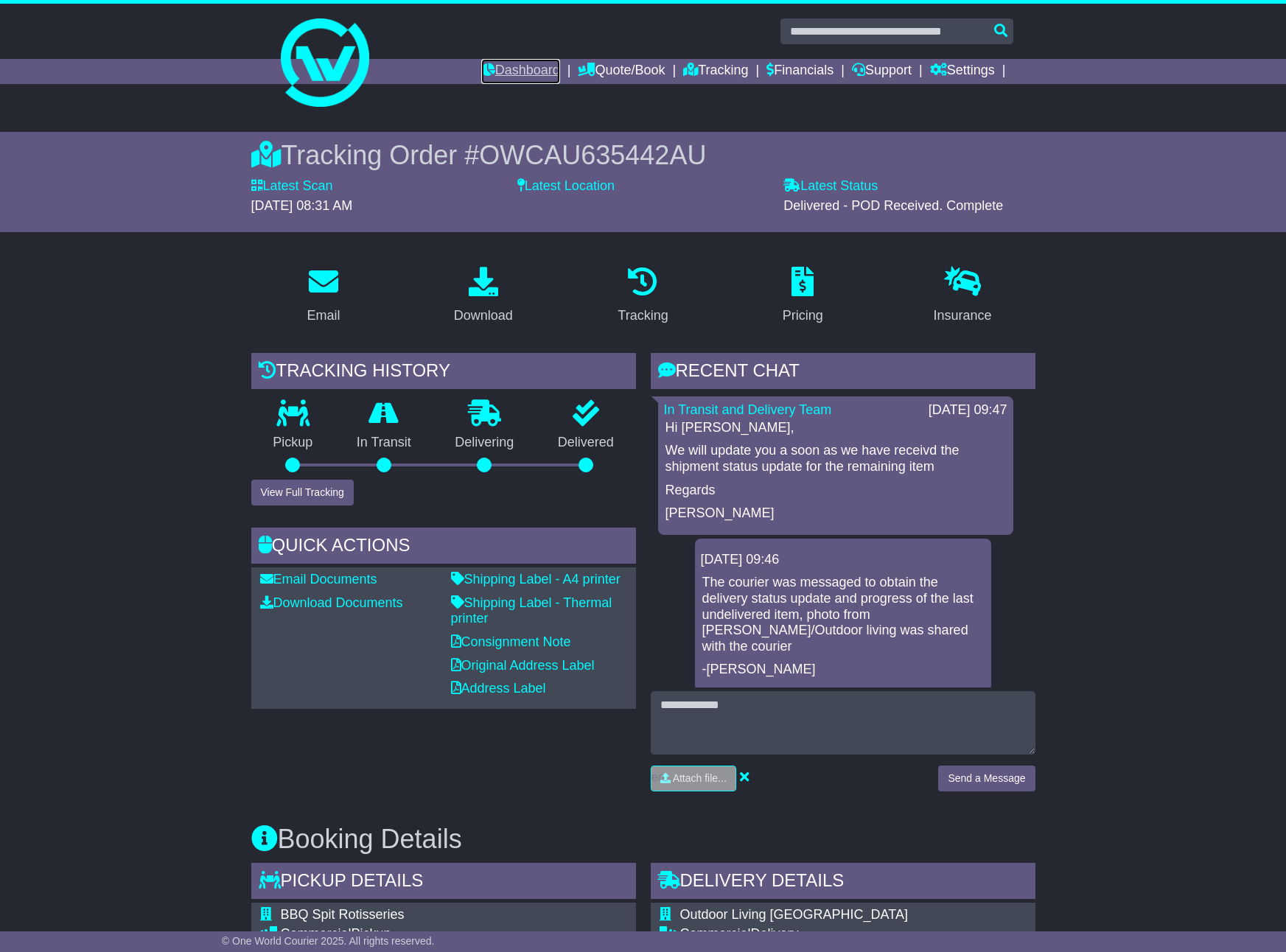
click at [505, 68] on link "Dashboard" at bounding box center [520, 72] width 79 height 25
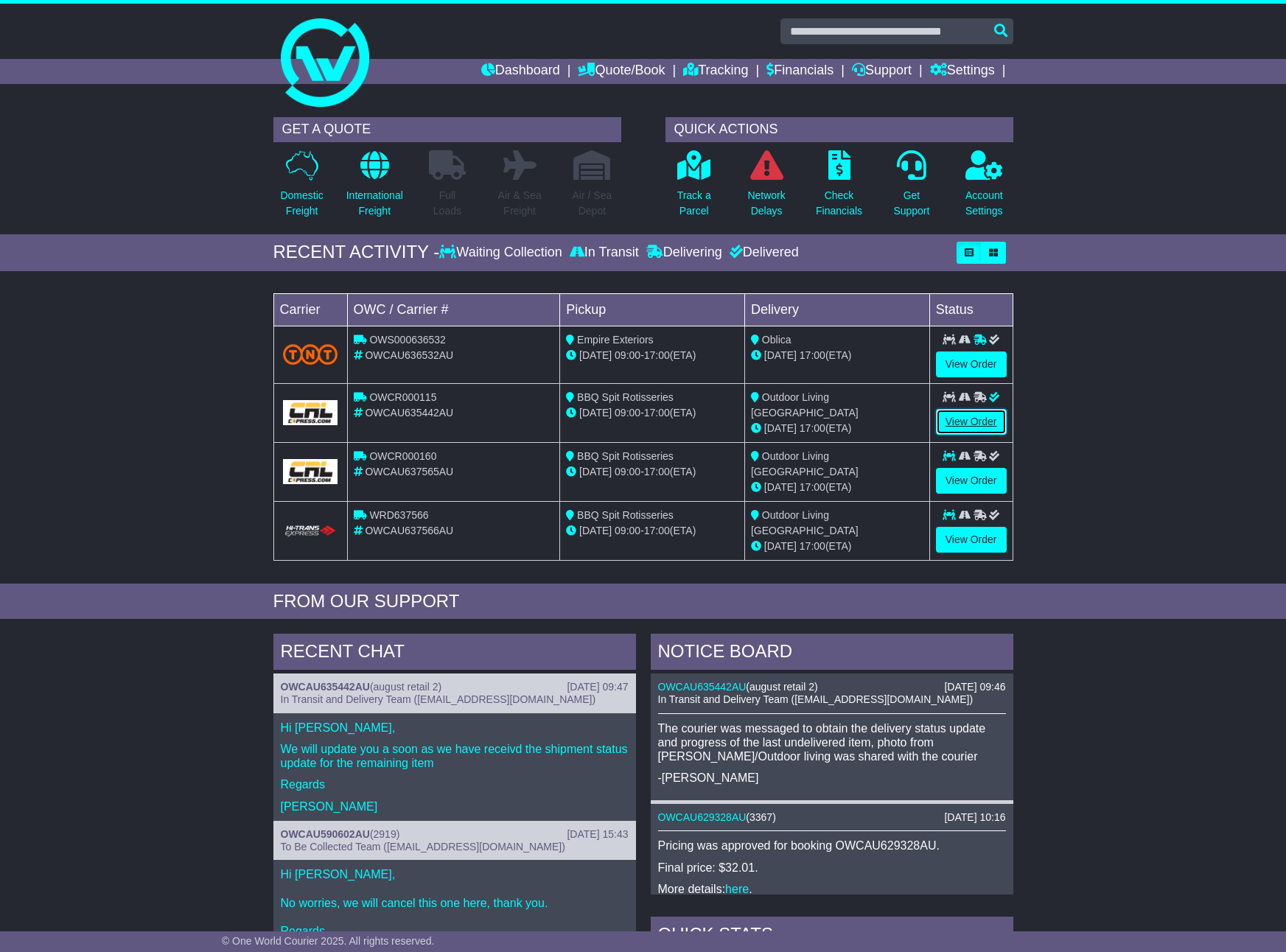
click at [967, 417] on link "View Order" at bounding box center [971, 422] width 70 height 26
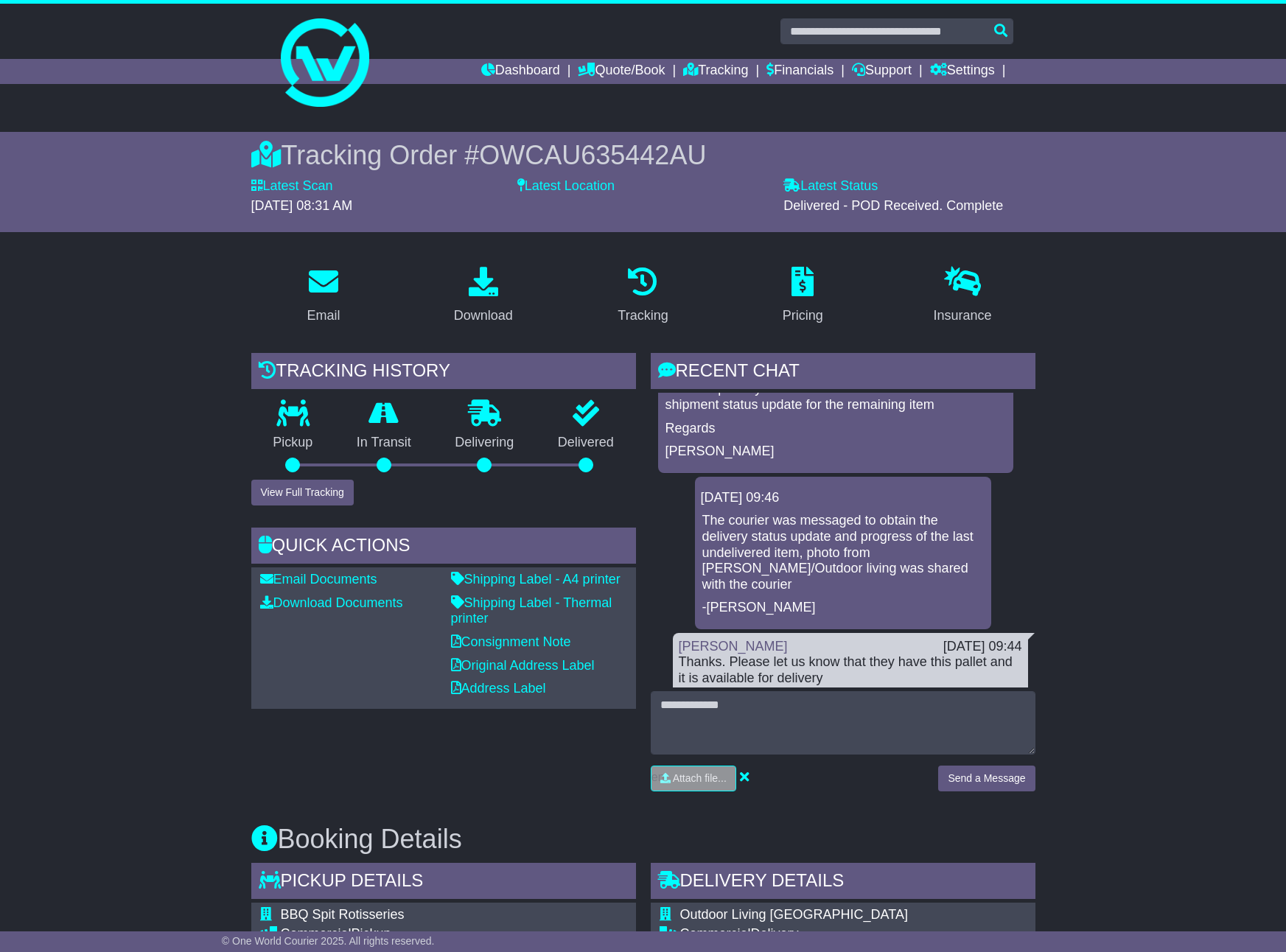
scroll to position [147, 0]
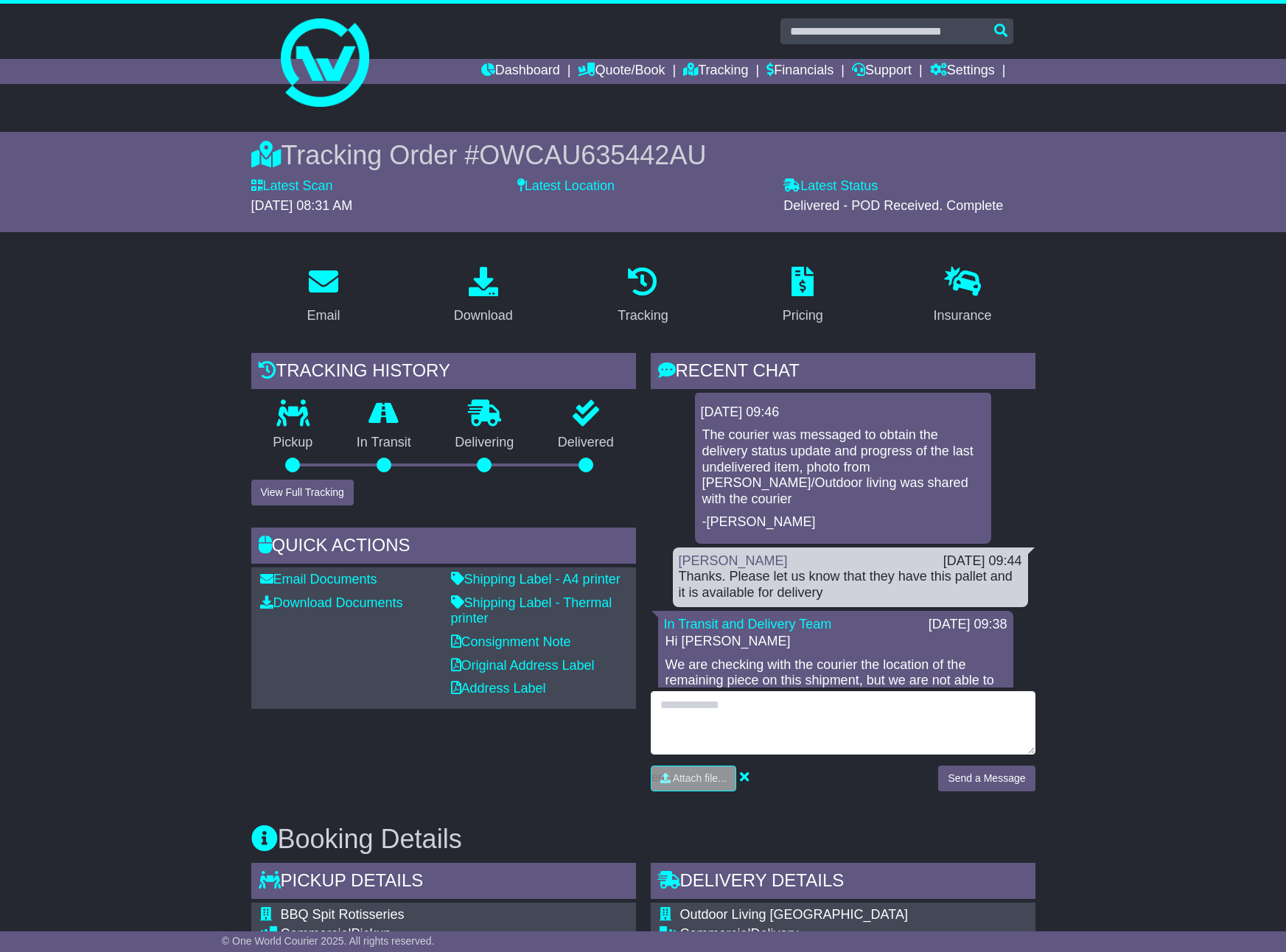
click at [755, 718] on textarea at bounding box center [843, 723] width 385 height 64
type textarea "**********"
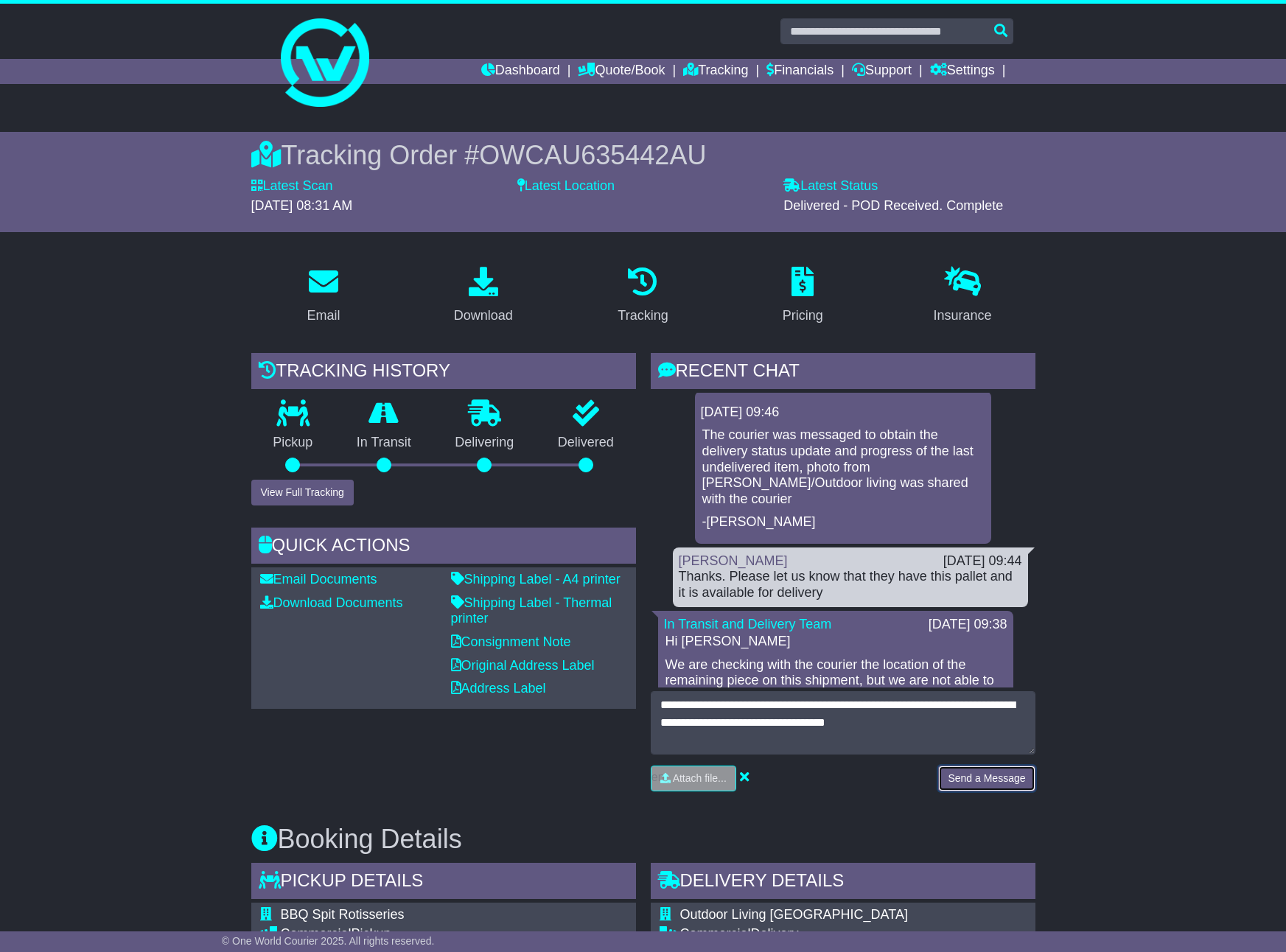
click at [981, 778] on button "Send a Message" at bounding box center [987, 778] width 96 height 26
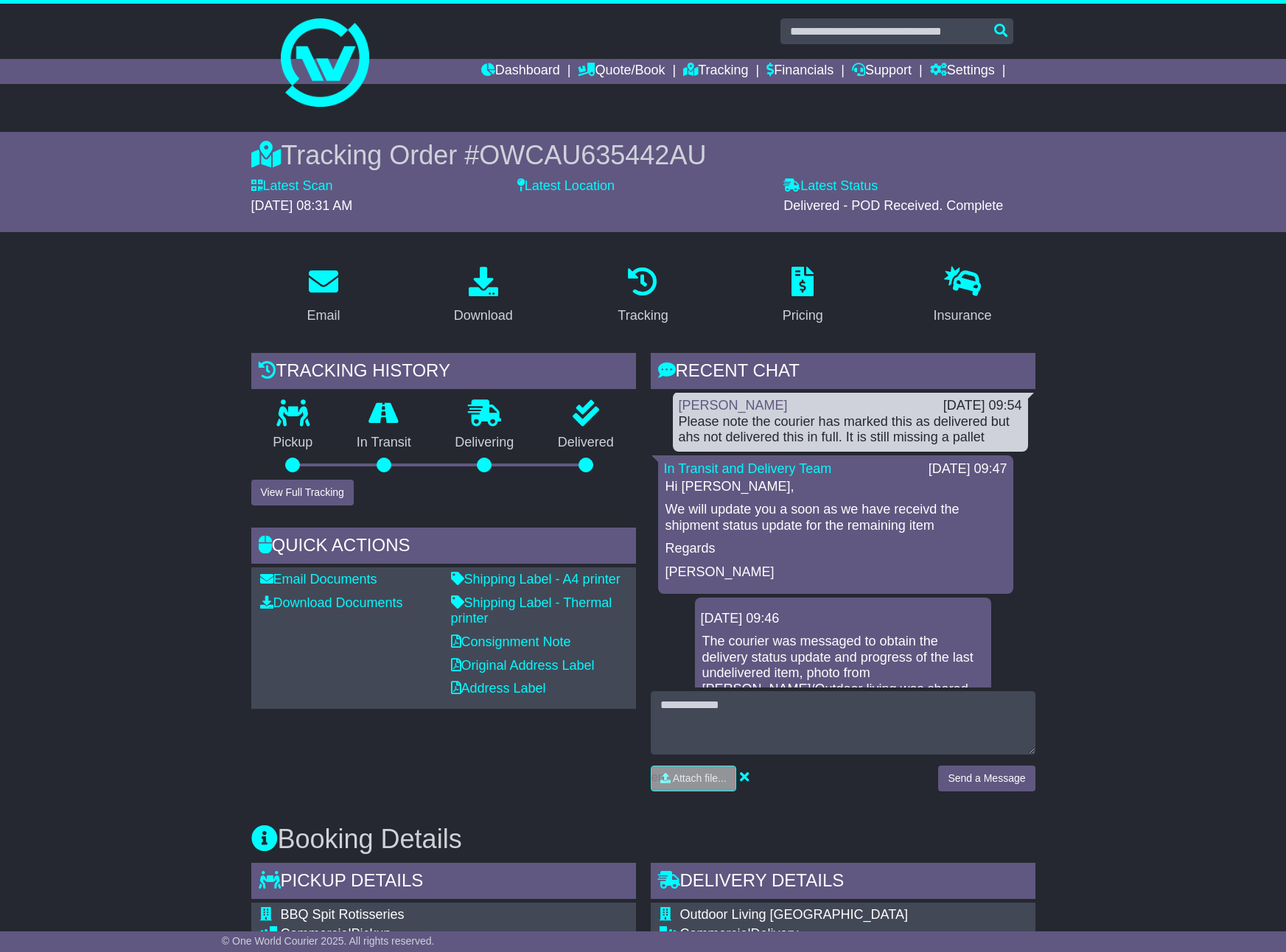
scroll to position [0, 0]
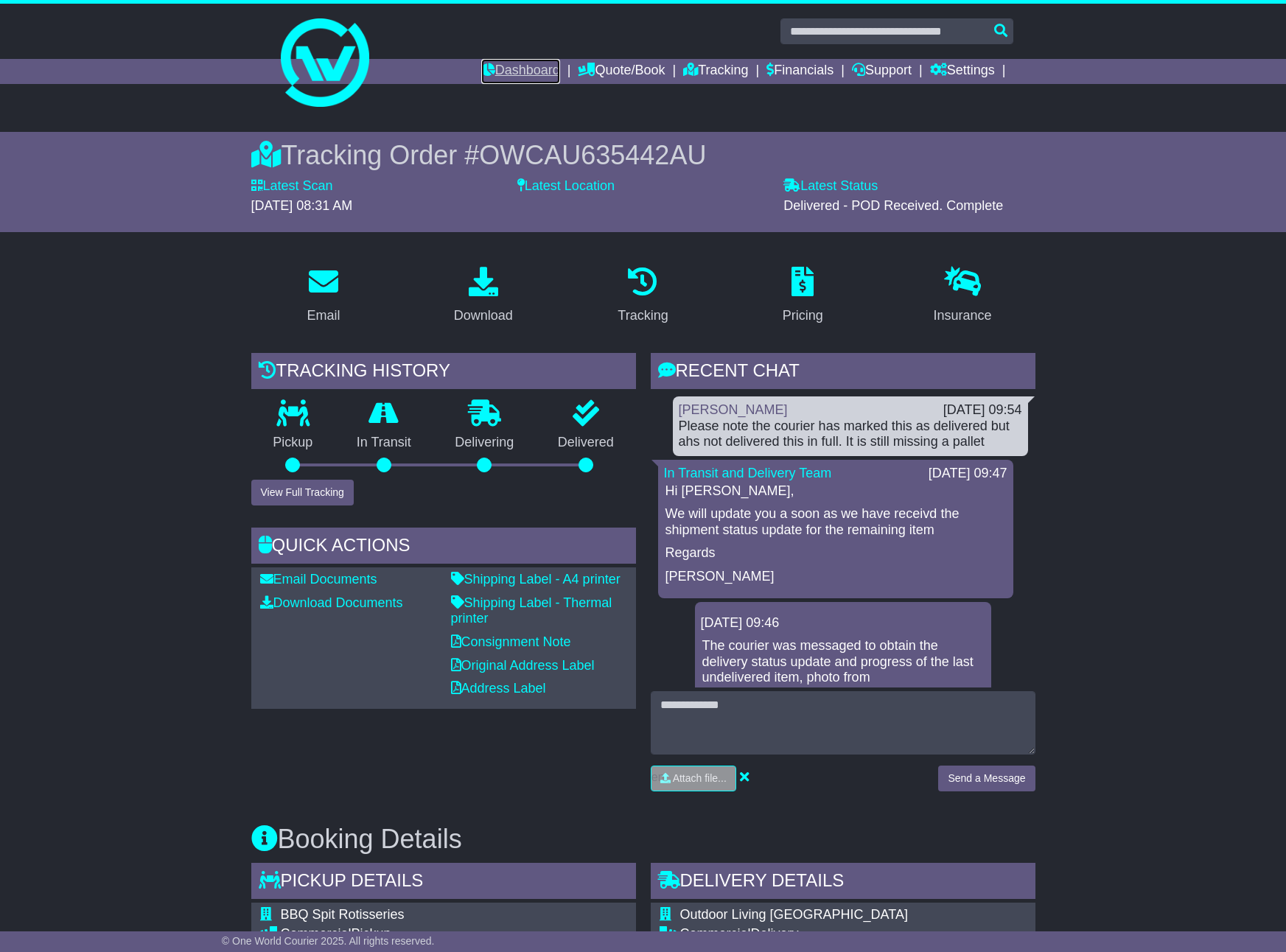
click at [517, 68] on link "Dashboard" at bounding box center [520, 72] width 79 height 25
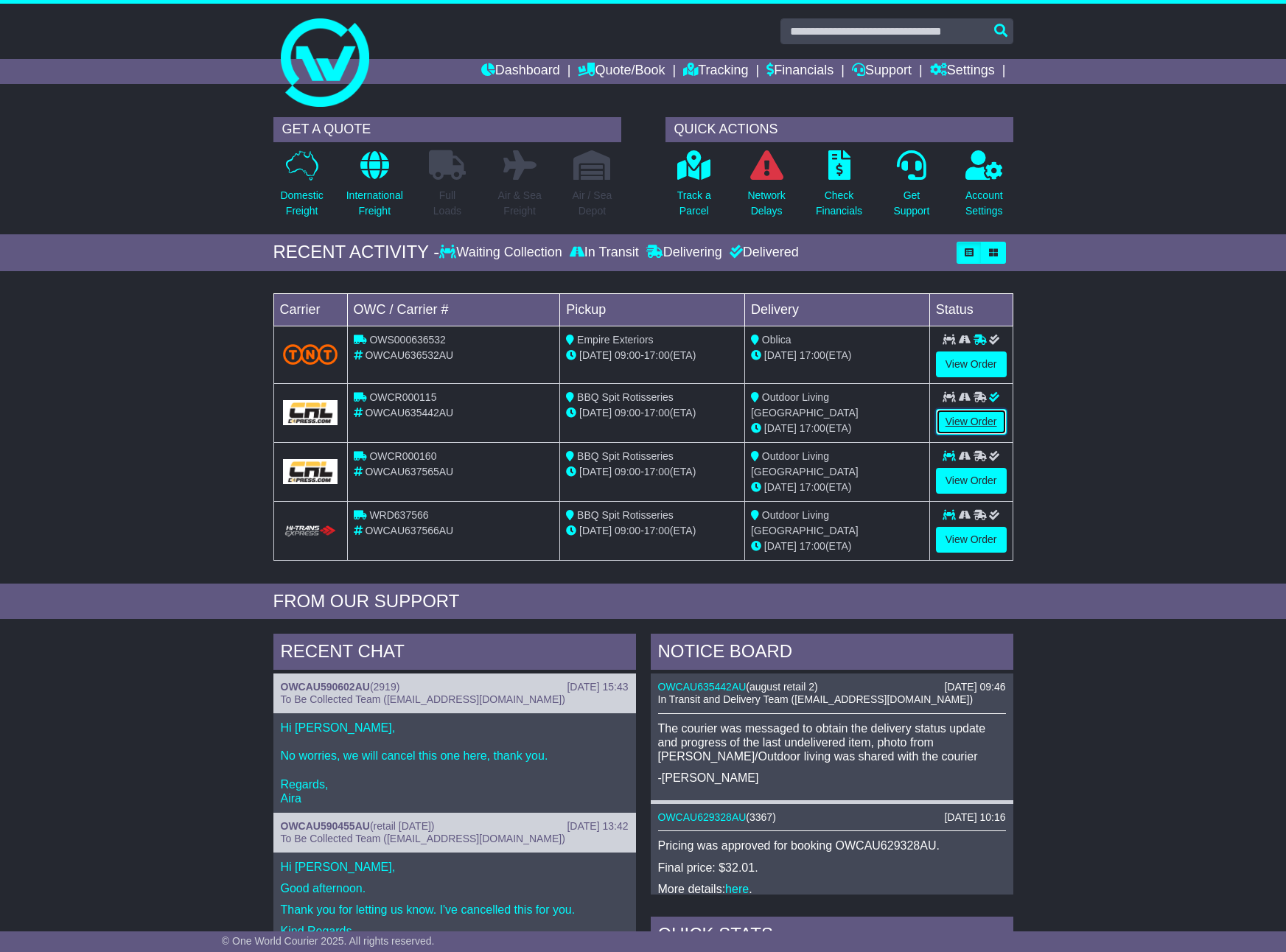
click at [978, 418] on link "View Order" at bounding box center [971, 422] width 70 height 26
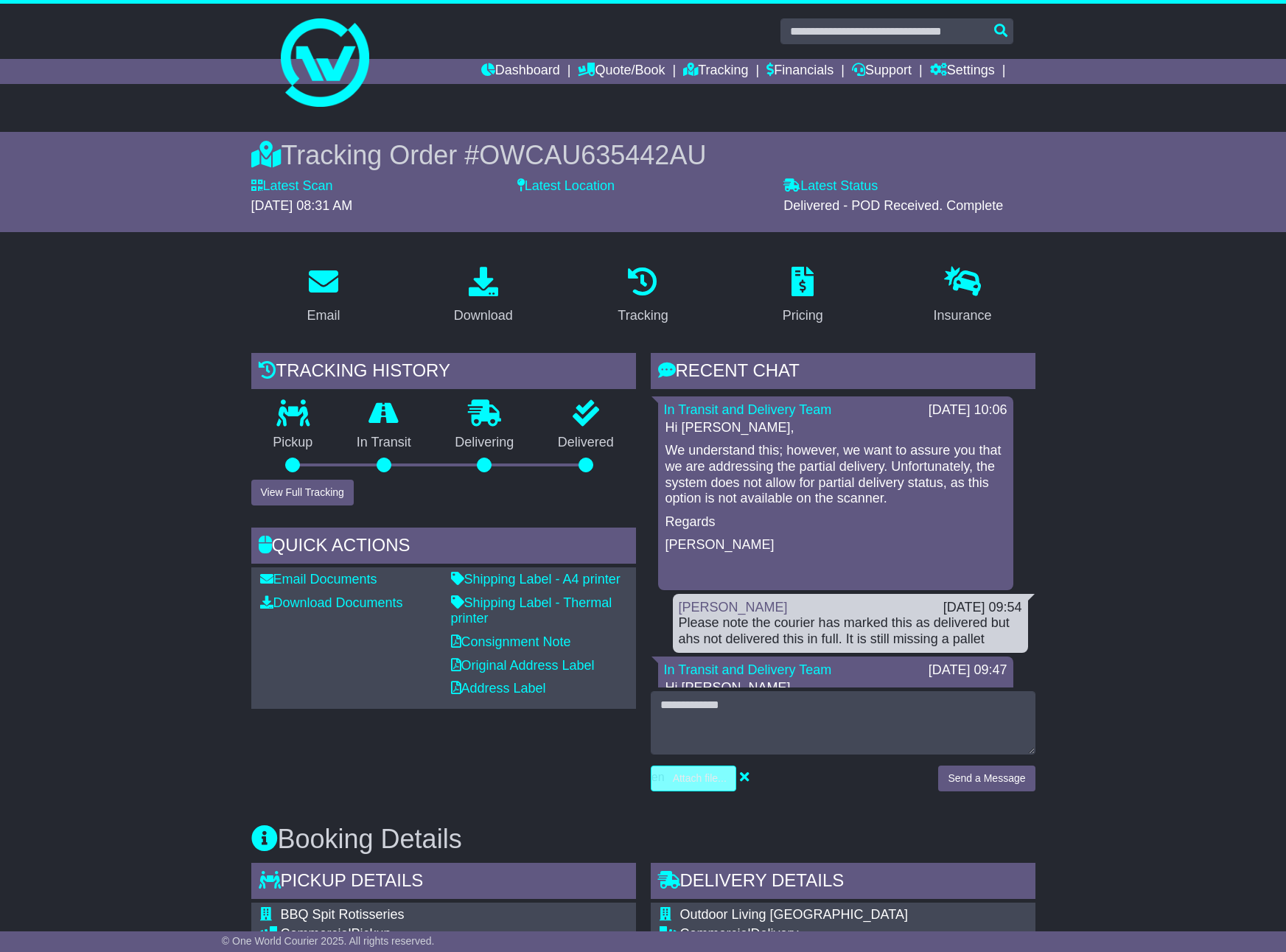
click at [686, 776] on input "file" at bounding box center [623, 778] width 223 height 24
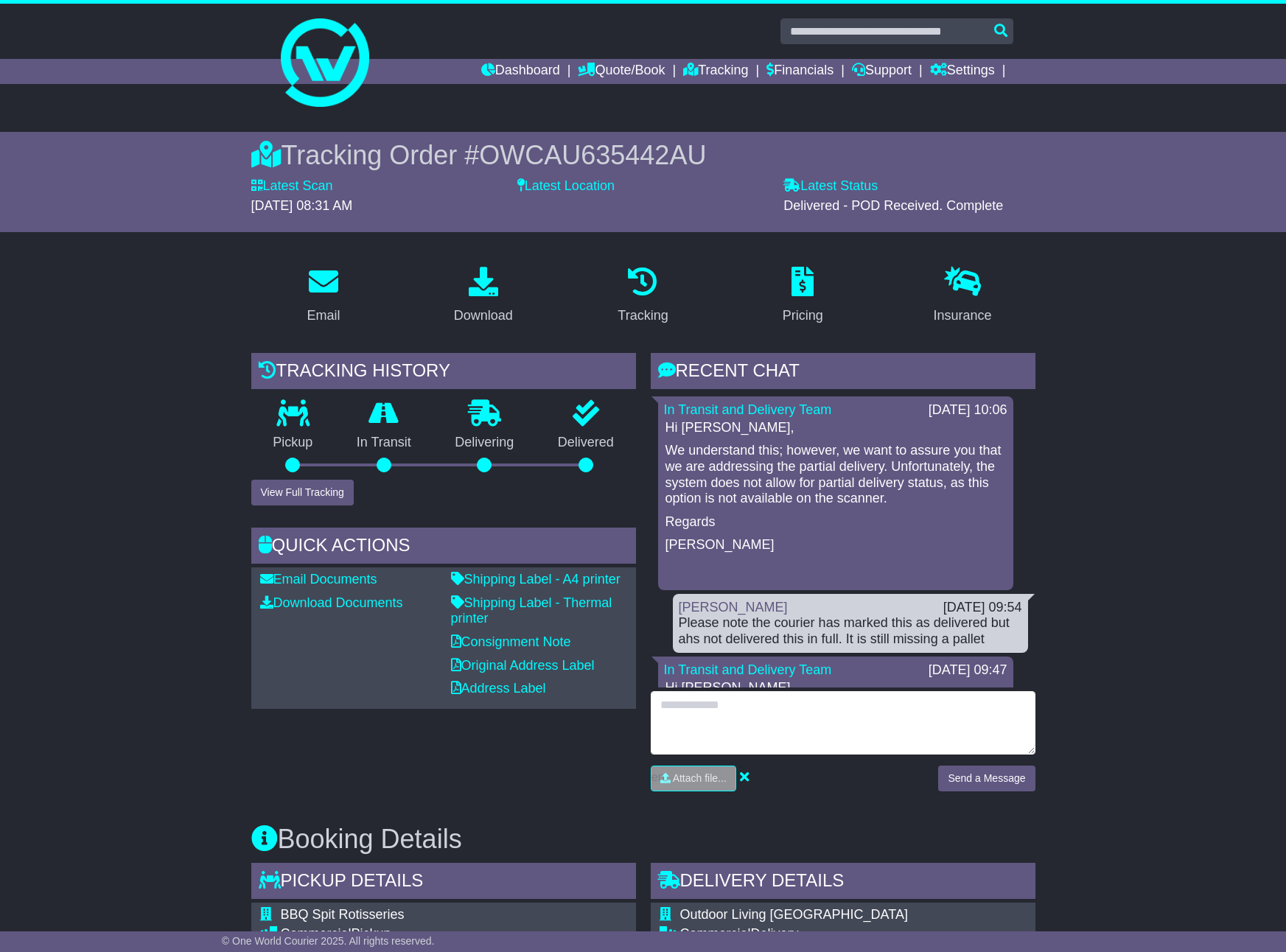
click at [745, 716] on textarea at bounding box center [843, 723] width 385 height 64
paste textarea "**********"
type textarea "**********"
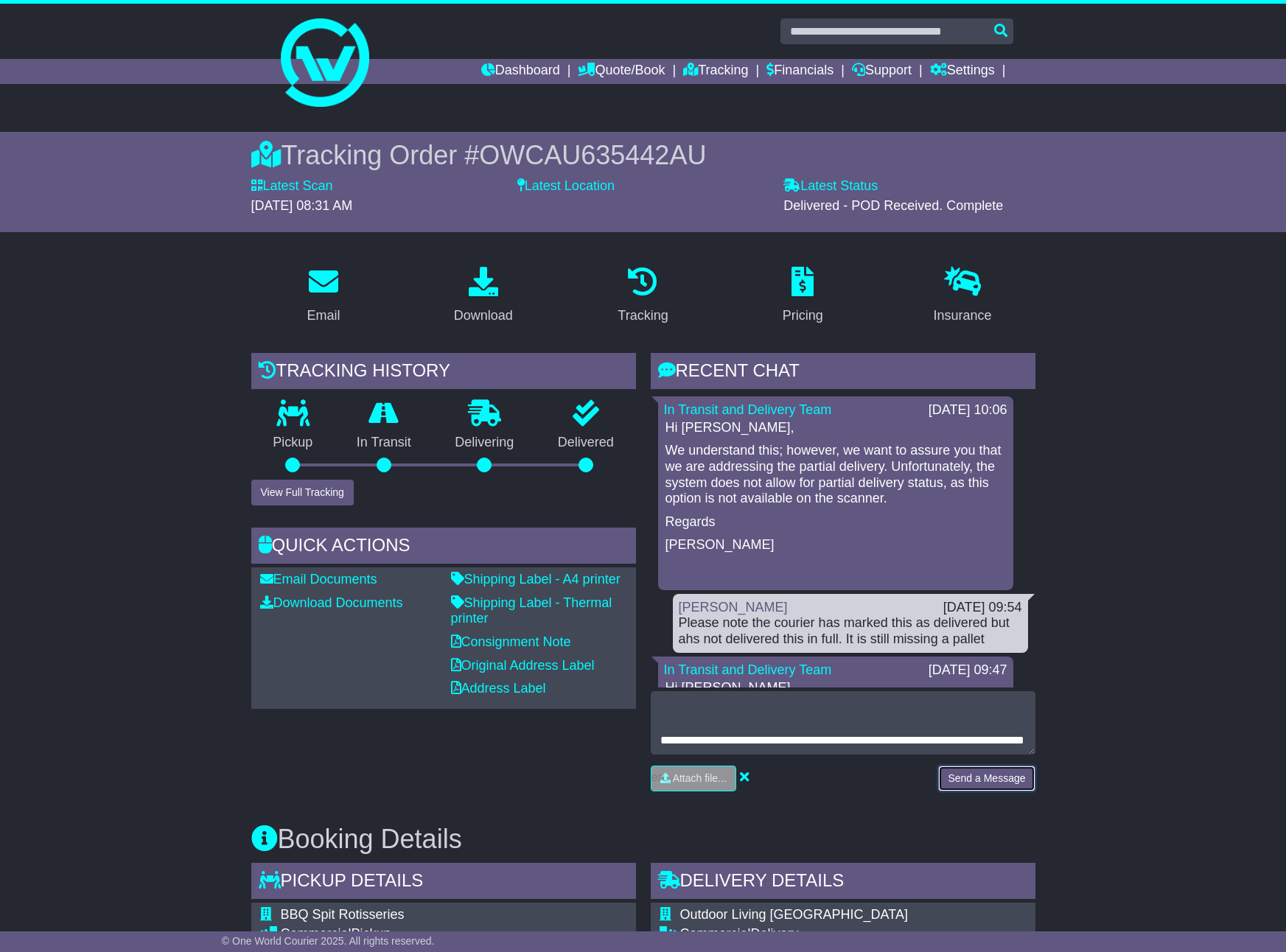
click at [965, 772] on button "Send a Message" at bounding box center [987, 778] width 96 height 26
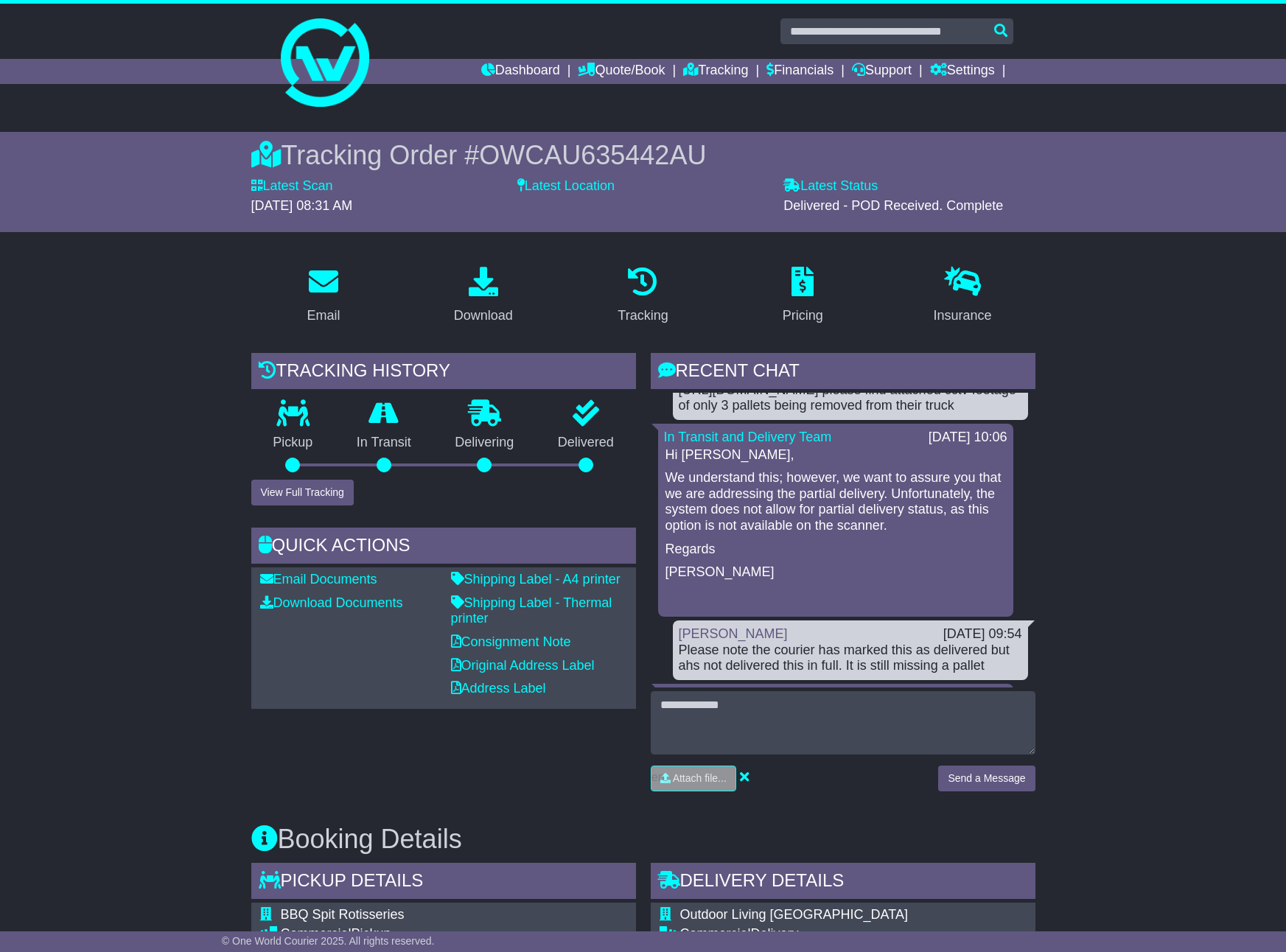
scroll to position [0, 0]
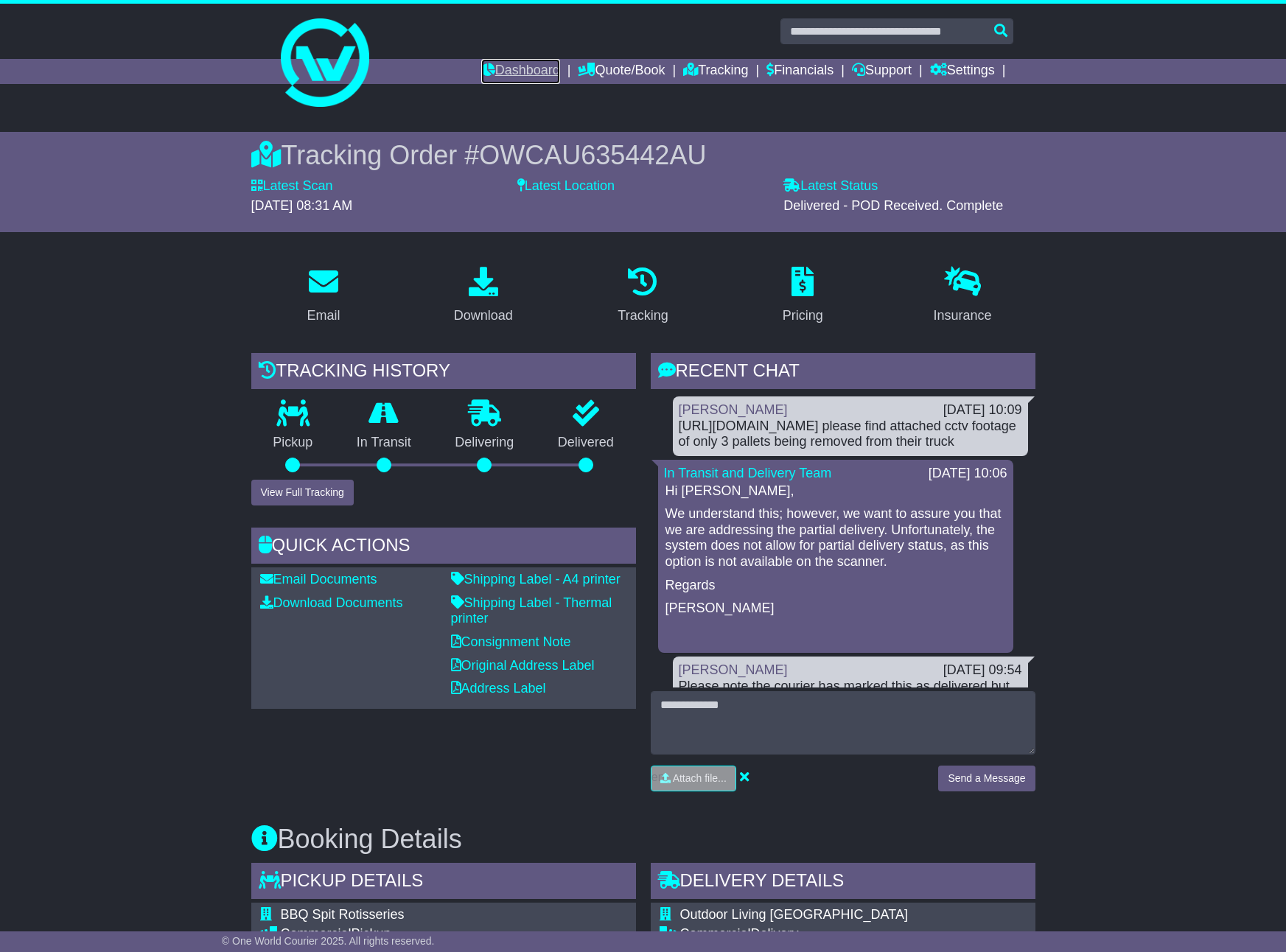
click at [512, 67] on link "Dashboard" at bounding box center [520, 72] width 79 height 25
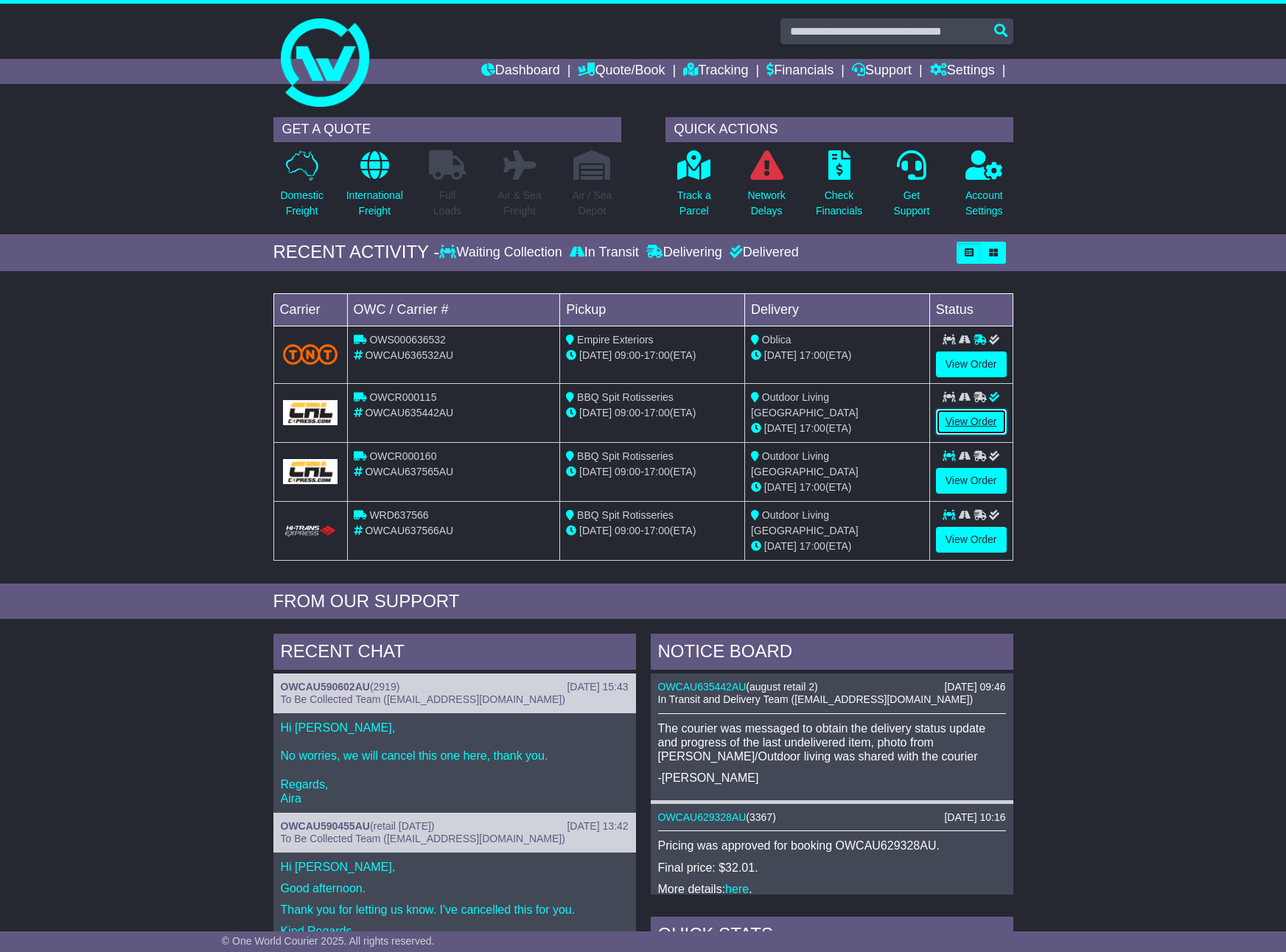
click at [969, 422] on link "View Order" at bounding box center [971, 422] width 70 height 26
